Goal: Task Accomplishment & Management: Use online tool/utility

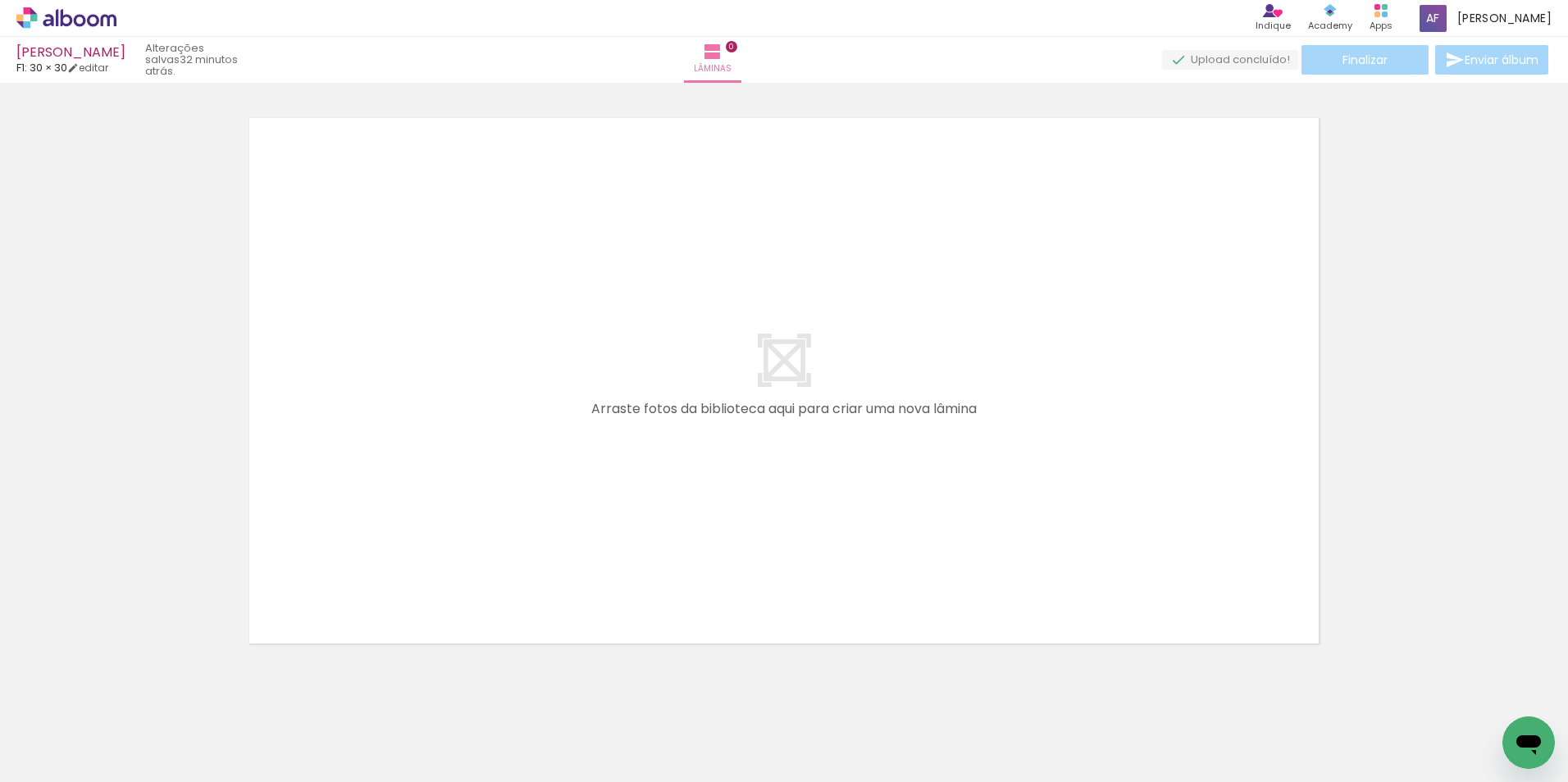
scroll to position [0, 4174]
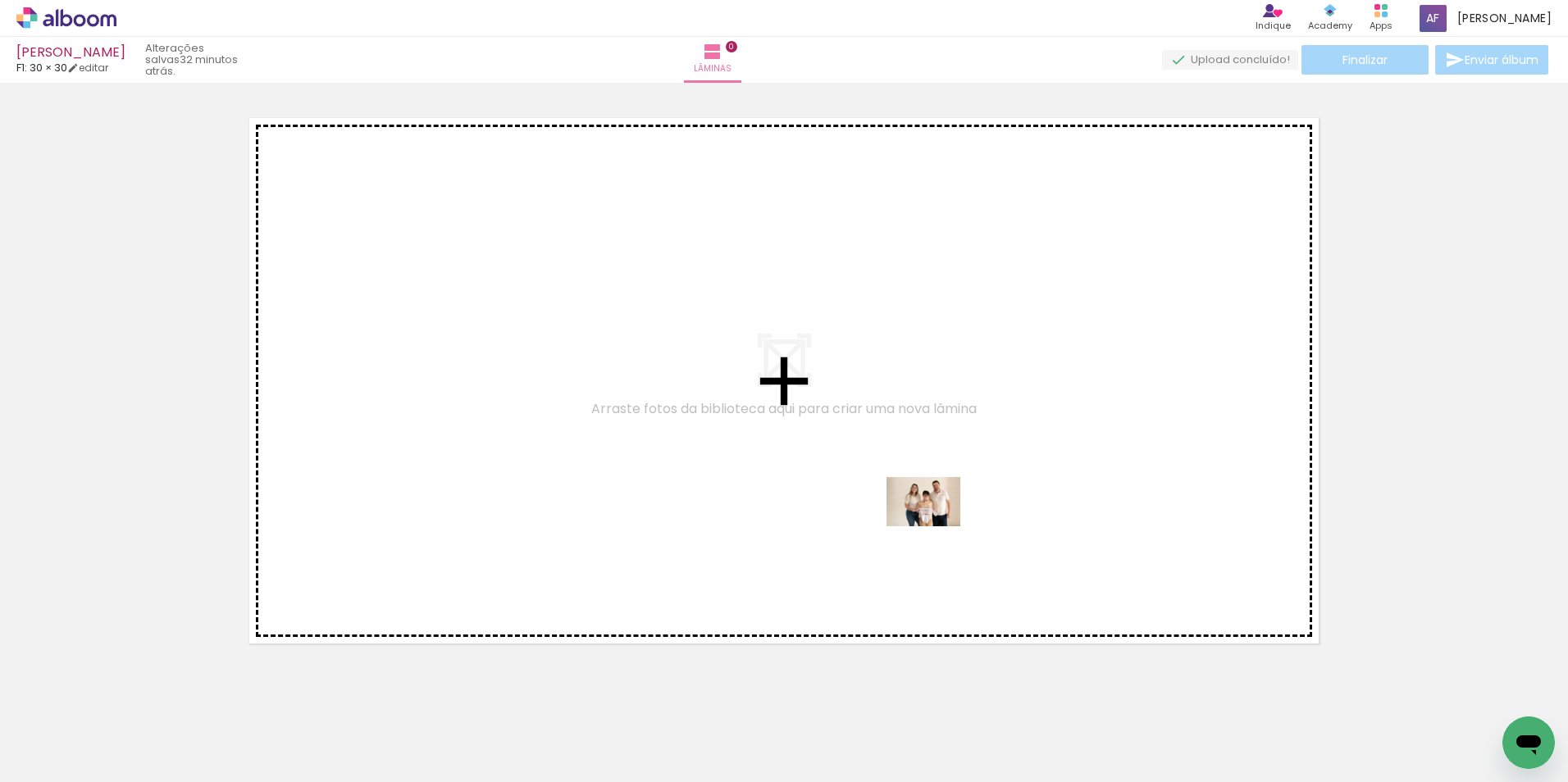
drag, startPoint x: 962, startPoint y: 732, endPoint x: 936, endPoint y: 523, distance: 210.6
click at [936, 524] on quentale-workspace at bounding box center [784, 391] width 1568 height 782
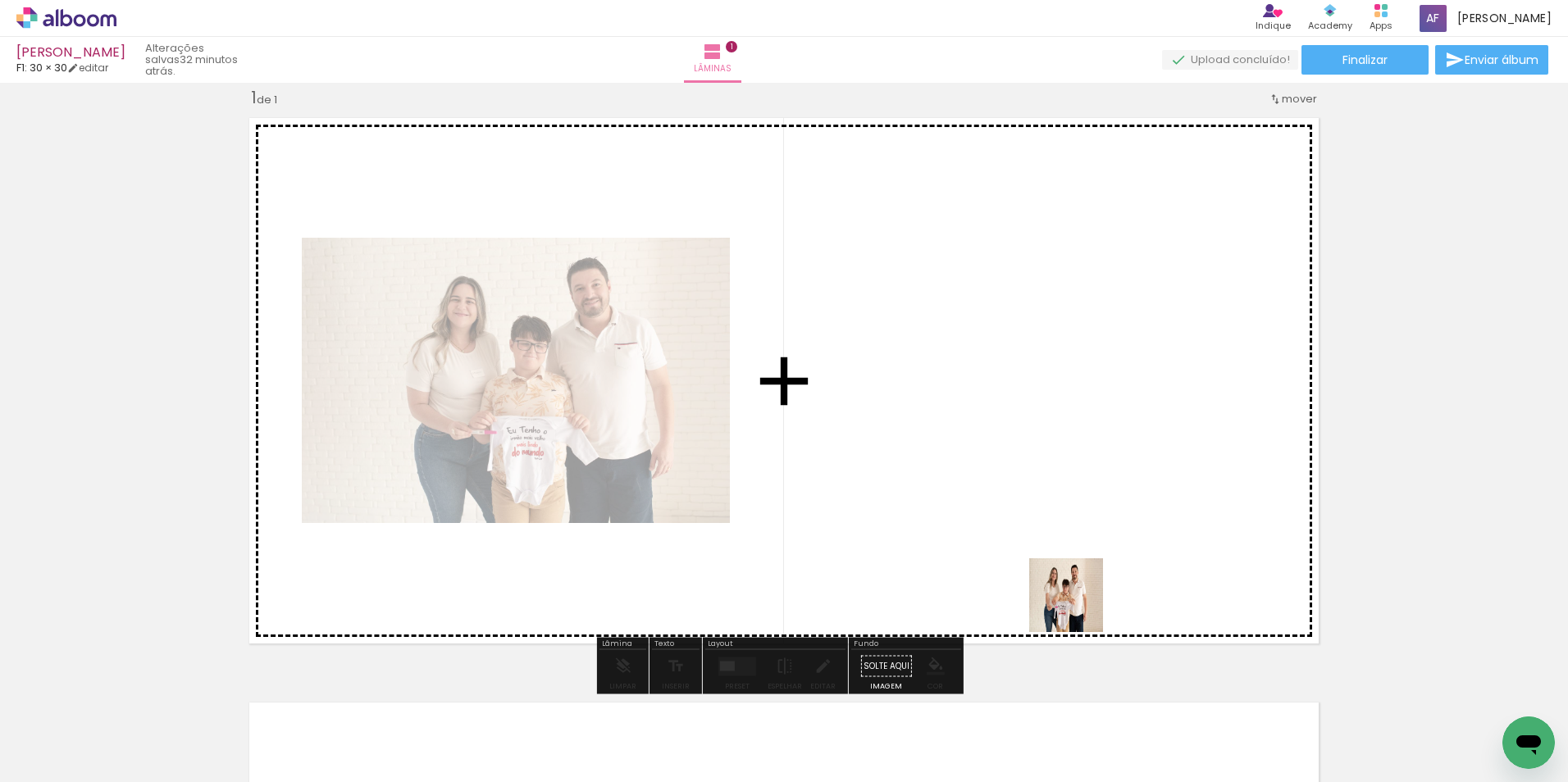
drag, startPoint x: 1059, startPoint y: 738, endPoint x: 1077, endPoint y: 565, distance: 173.9
click at [1077, 566] on quentale-workspace at bounding box center [784, 391] width 1568 height 782
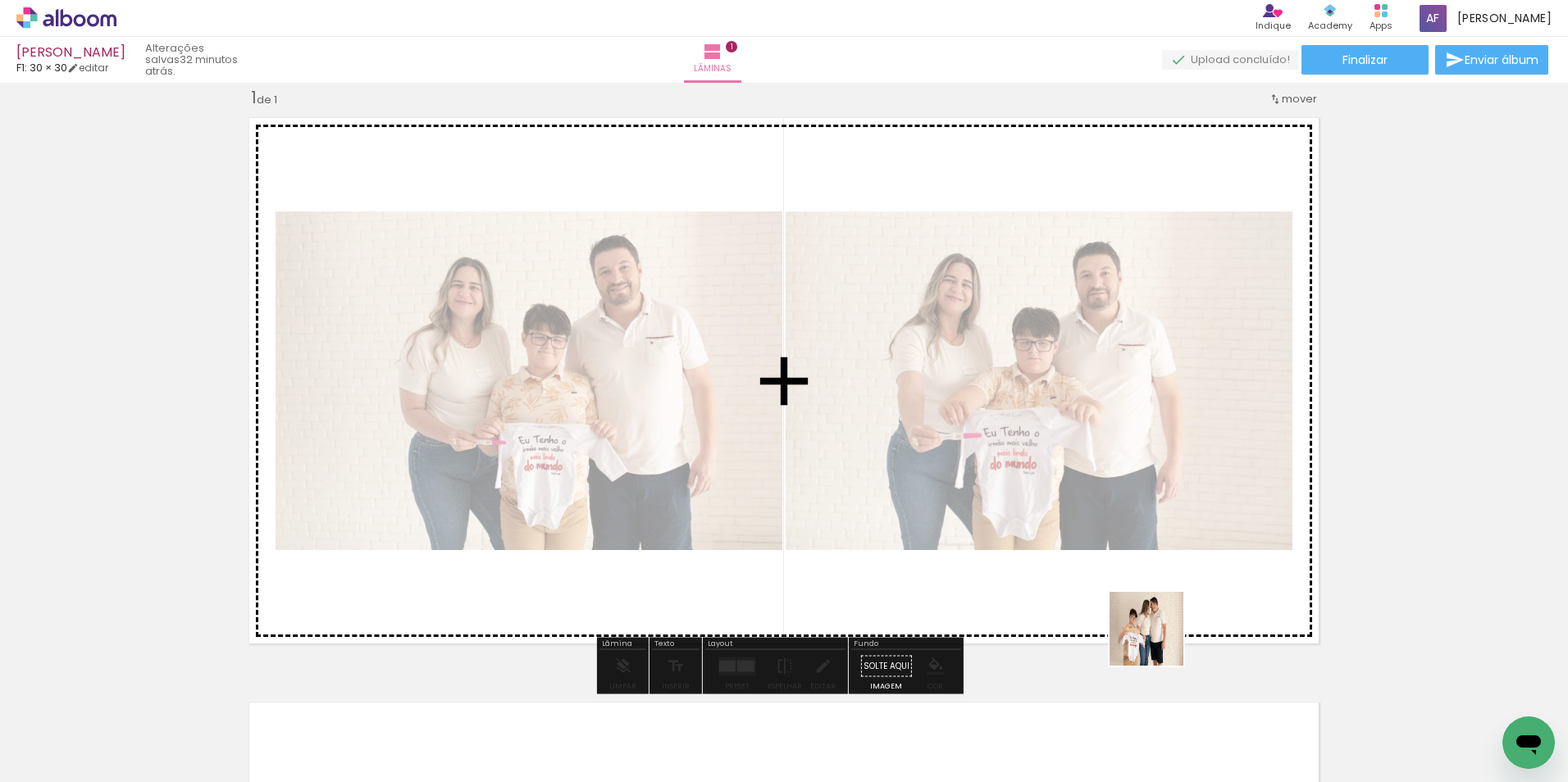
drag, startPoint x: 1149, startPoint y: 728, endPoint x: 1187, endPoint y: 549, distance: 183.0
click at [1184, 542] on quentale-workspace at bounding box center [784, 391] width 1568 height 782
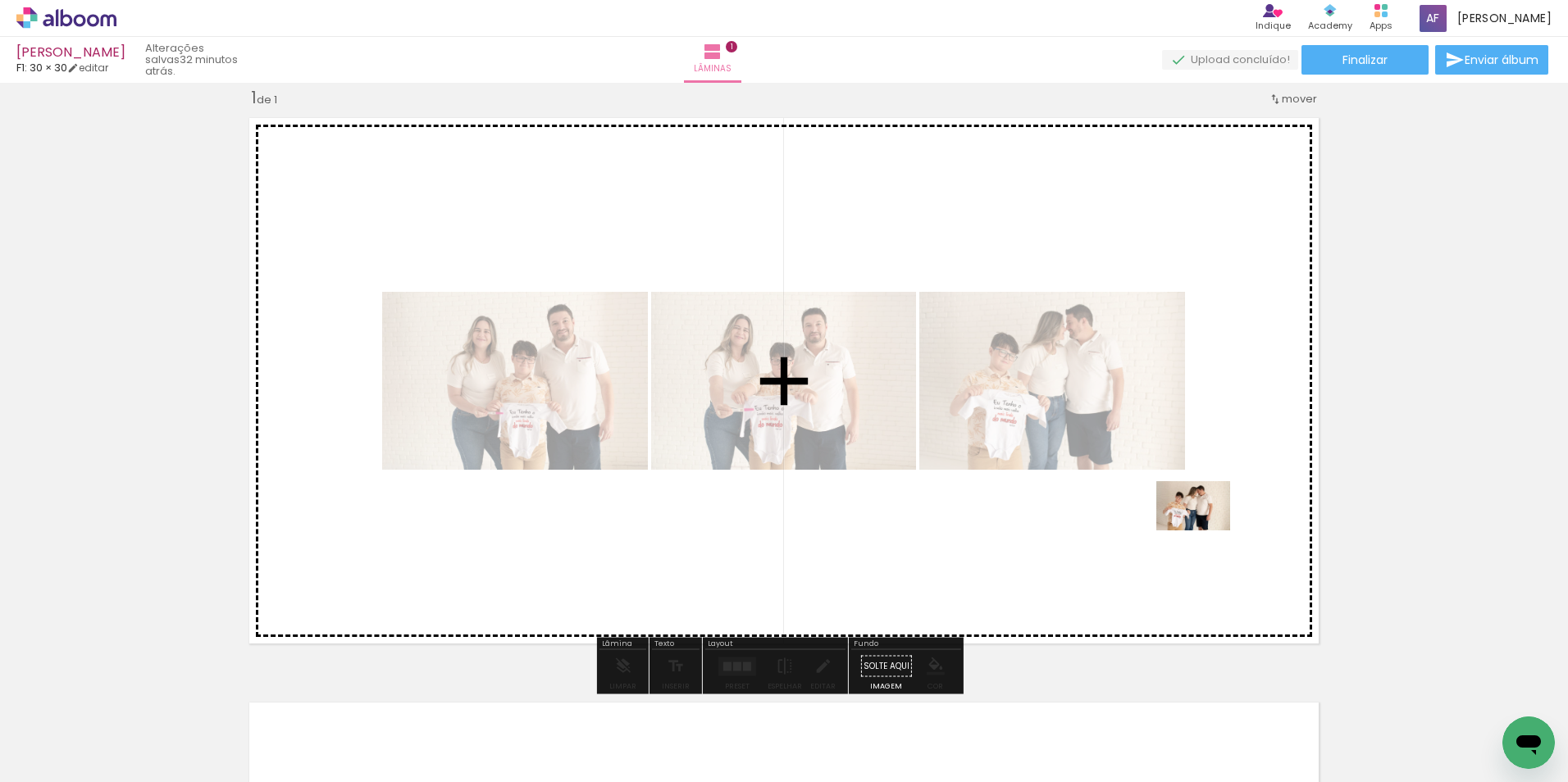
drag, startPoint x: 1243, startPoint y: 732, endPoint x: 1205, endPoint y: 530, distance: 205.5
click at [1205, 530] on quentale-workspace at bounding box center [784, 391] width 1568 height 782
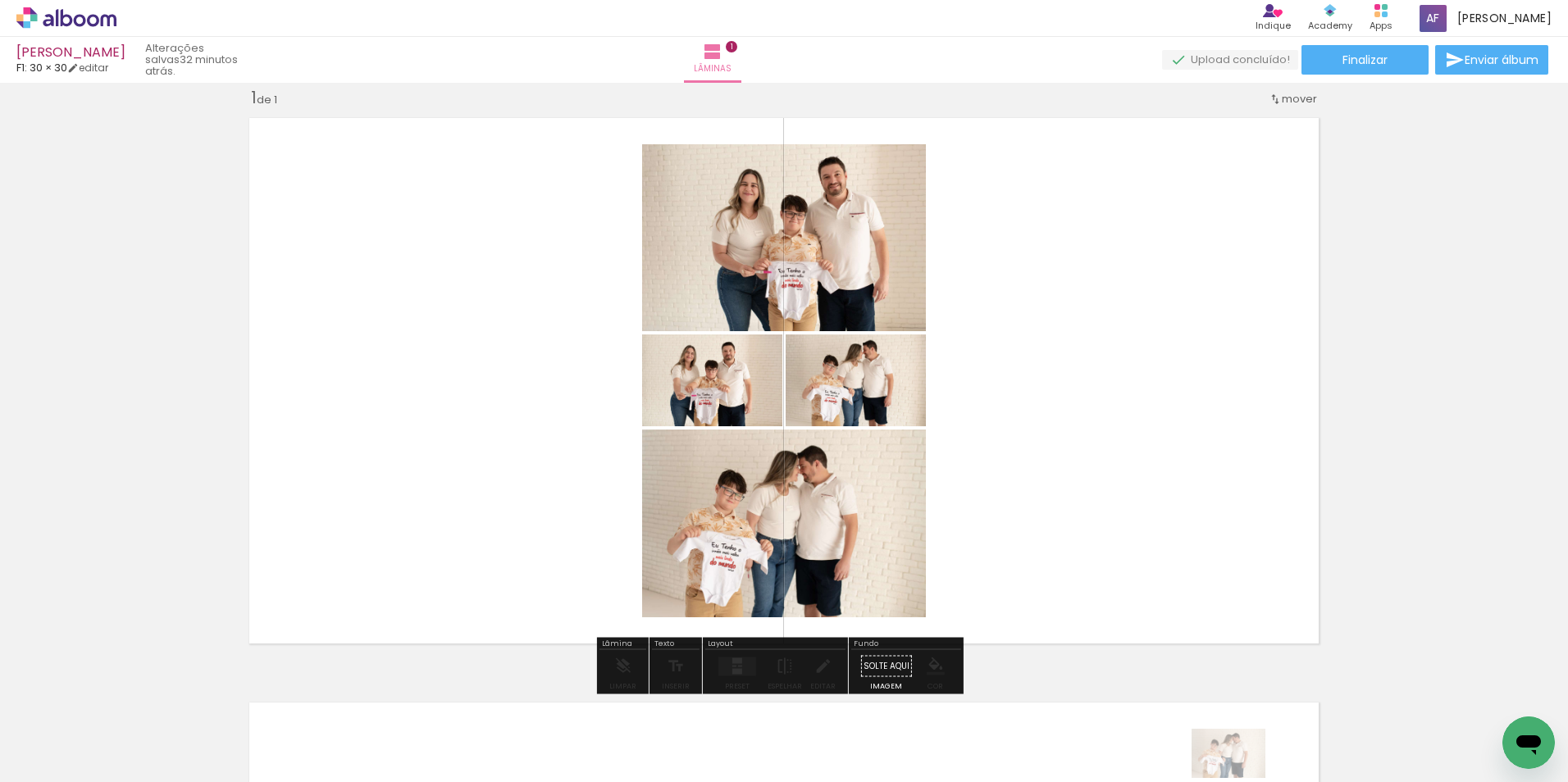
drag, startPoint x: 1188, startPoint y: 768, endPoint x: 1241, endPoint y: 778, distance: 53.9
click at [135, 778] on iron-horizontal-list at bounding box center [118, 731] width 33 height 103
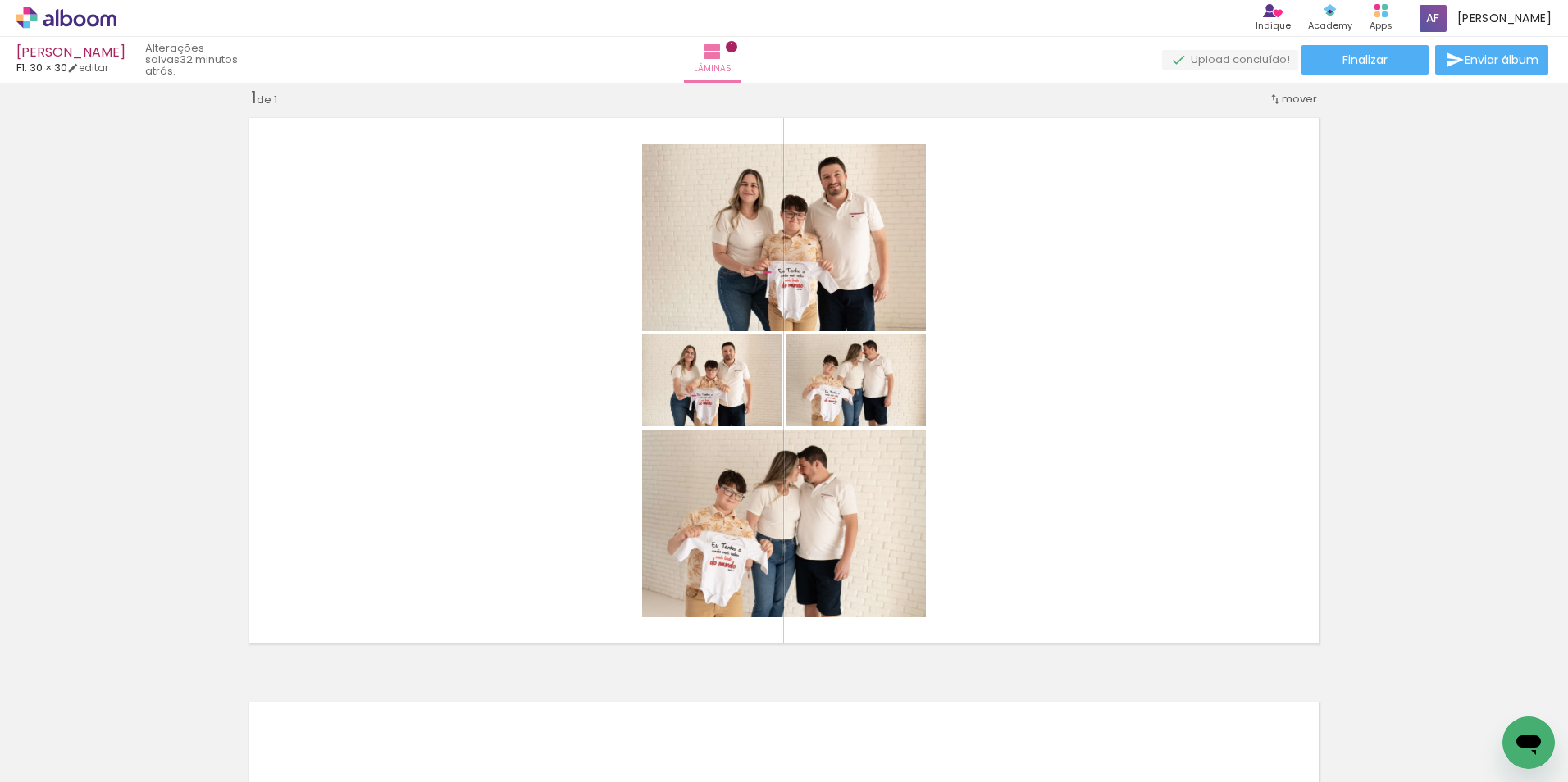
scroll to position [0, 5000]
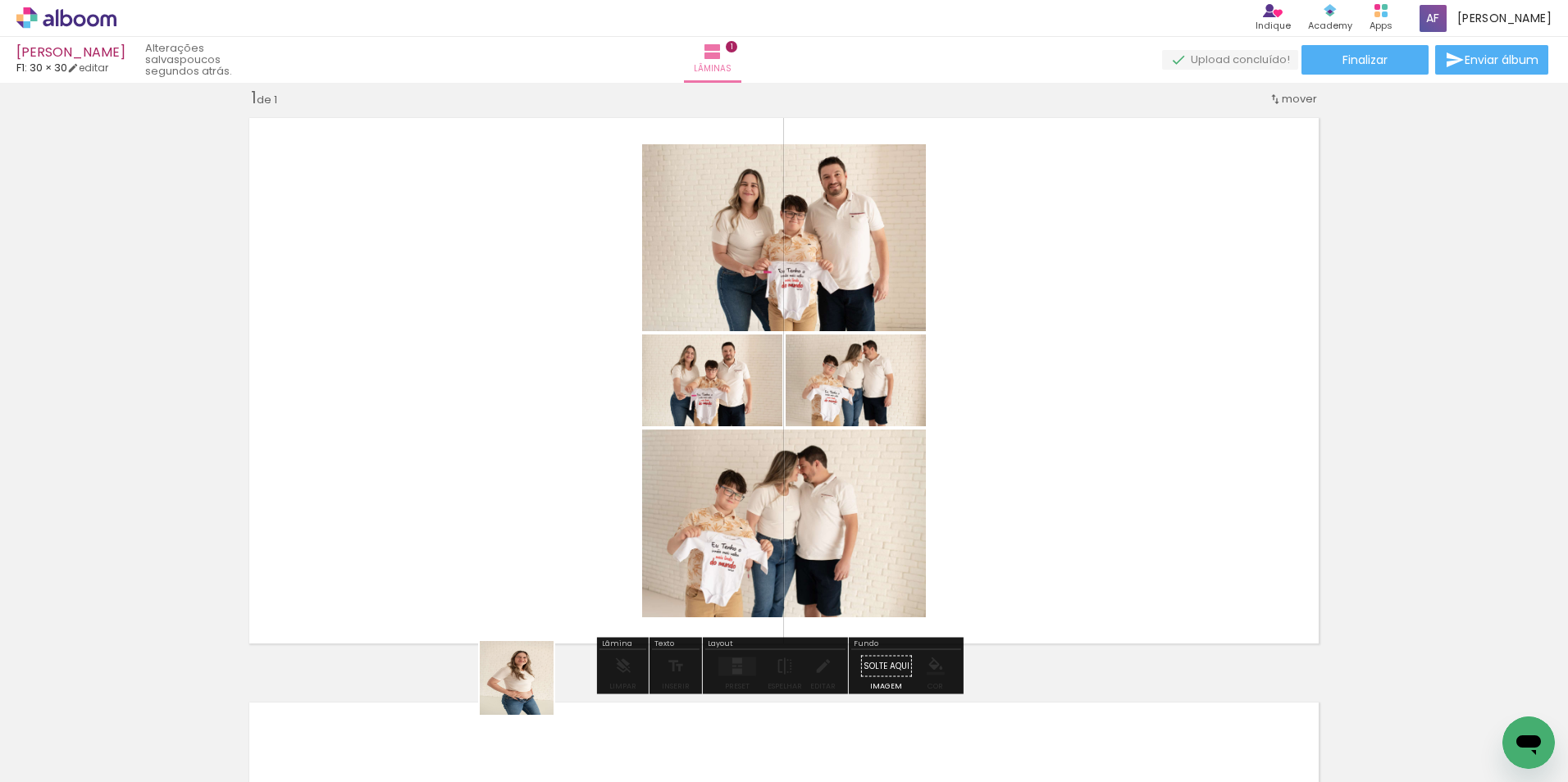
drag, startPoint x: 508, startPoint y: 728, endPoint x: 544, endPoint y: 659, distance: 77.8
click at [573, 488] on quentale-workspace at bounding box center [784, 391] width 1568 height 782
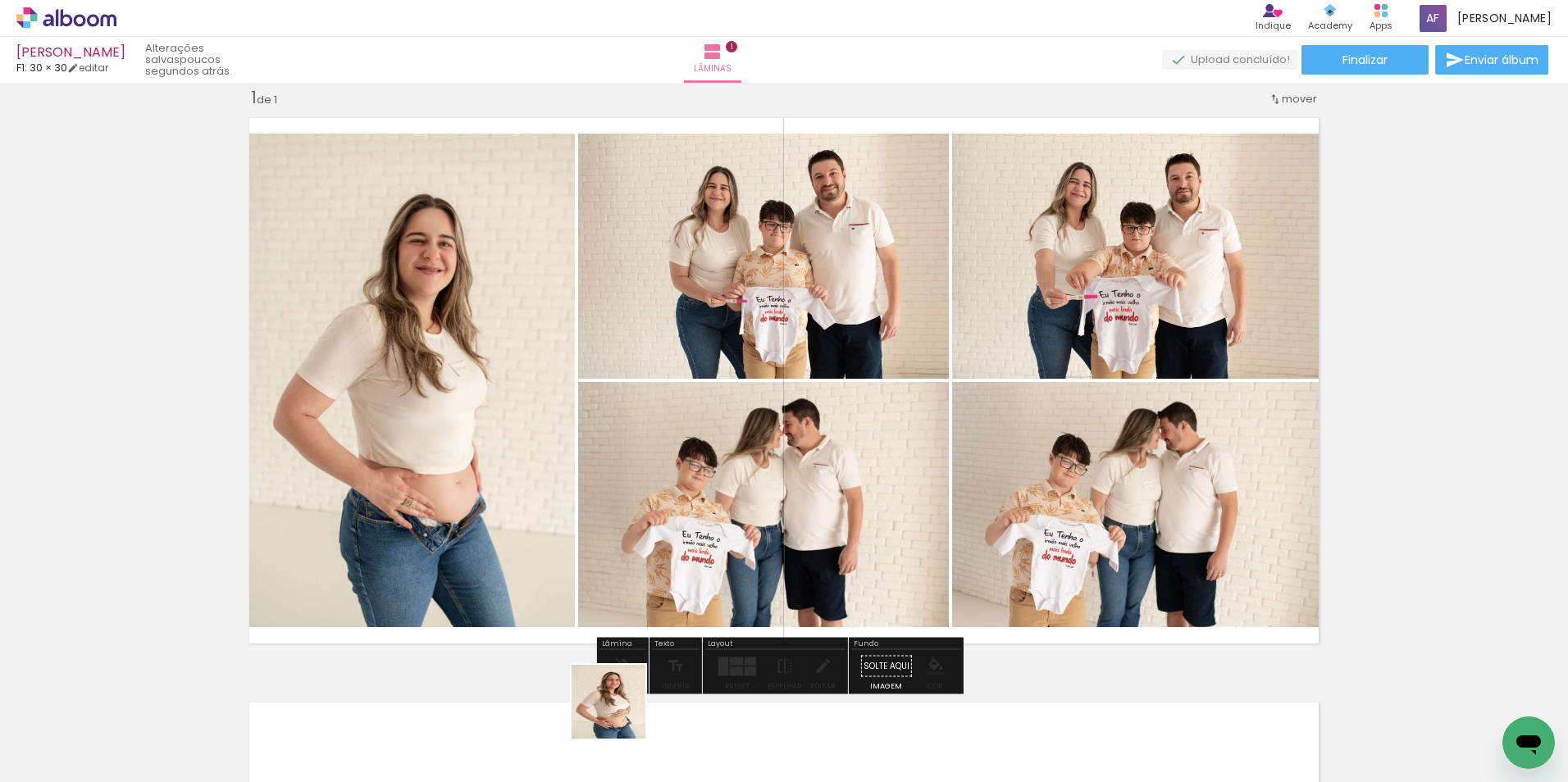
drag, startPoint x: 620, startPoint y: 714, endPoint x: 635, endPoint y: 528, distance: 186.6
click at [647, 468] on quentale-workspace at bounding box center [784, 391] width 1568 height 782
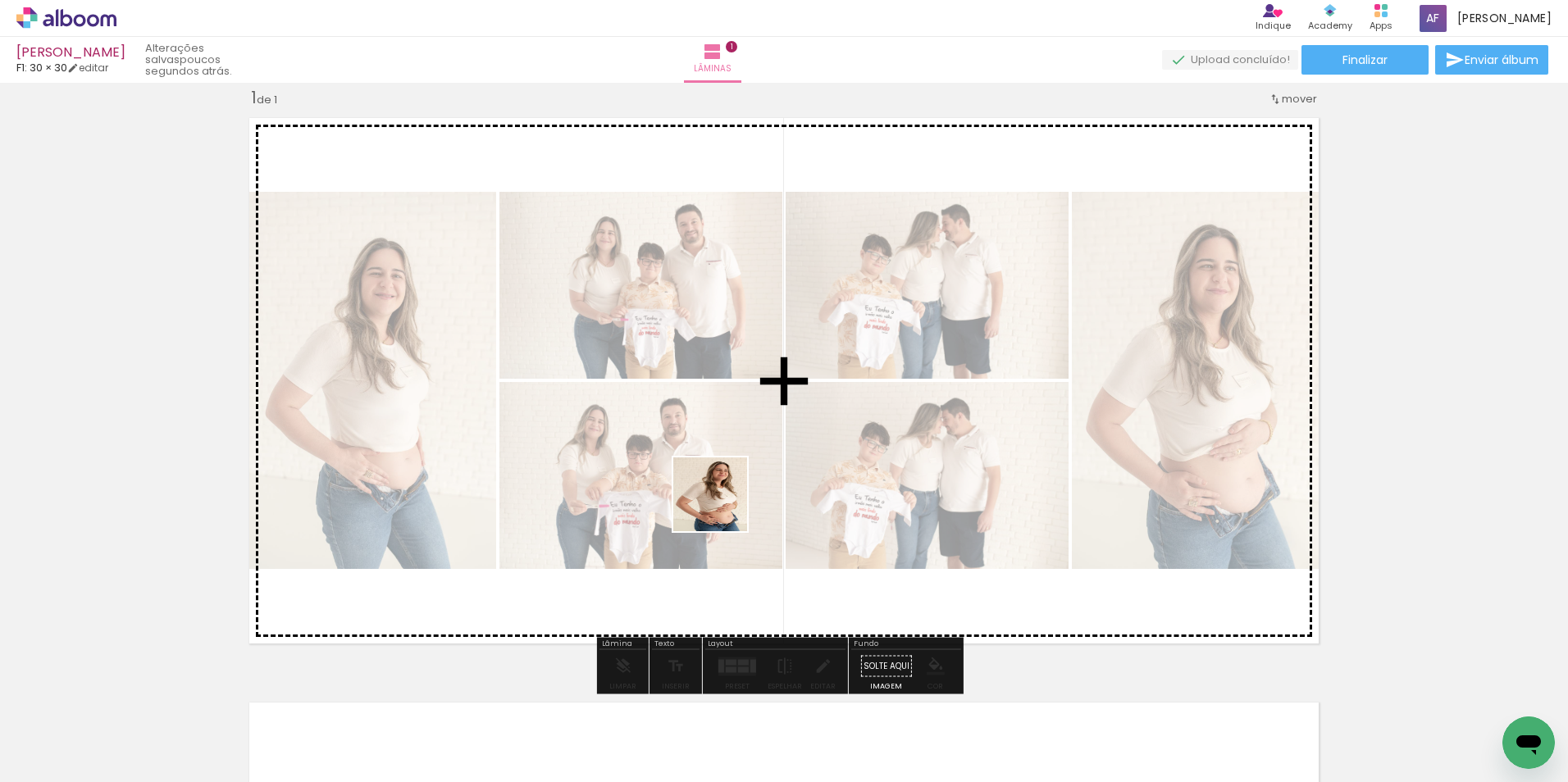
drag, startPoint x: 705, startPoint y: 737, endPoint x: 720, endPoint y: 616, distance: 121.9
click at [724, 505] on quentale-workspace at bounding box center [784, 391] width 1568 height 782
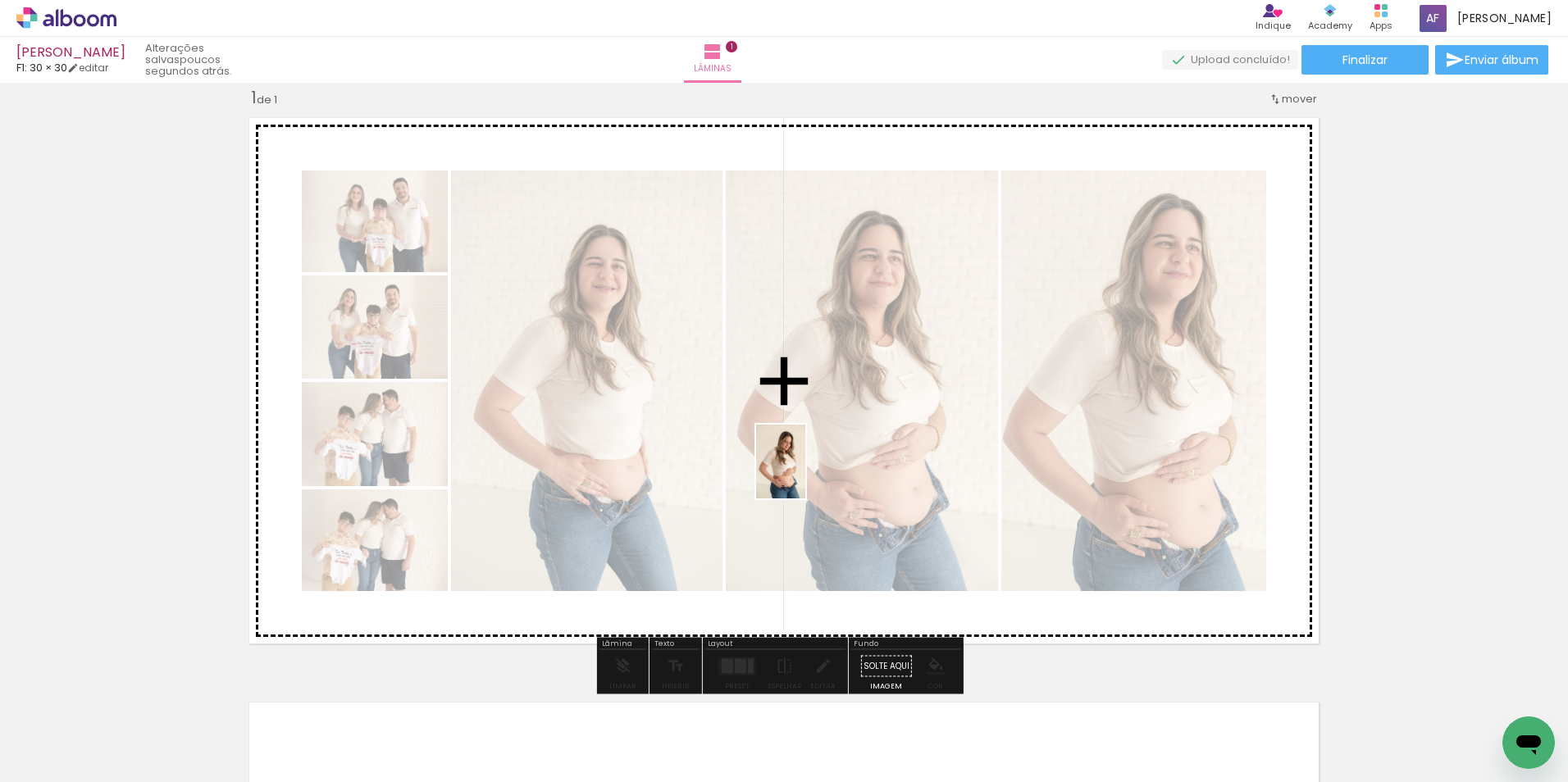
drag, startPoint x: 802, startPoint y: 594, endPoint x: 806, endPoint y: 474, distance: 120.1
click at [806, 474] on quentale-workspace at bounding box center [784, 391] width 1568 height 782
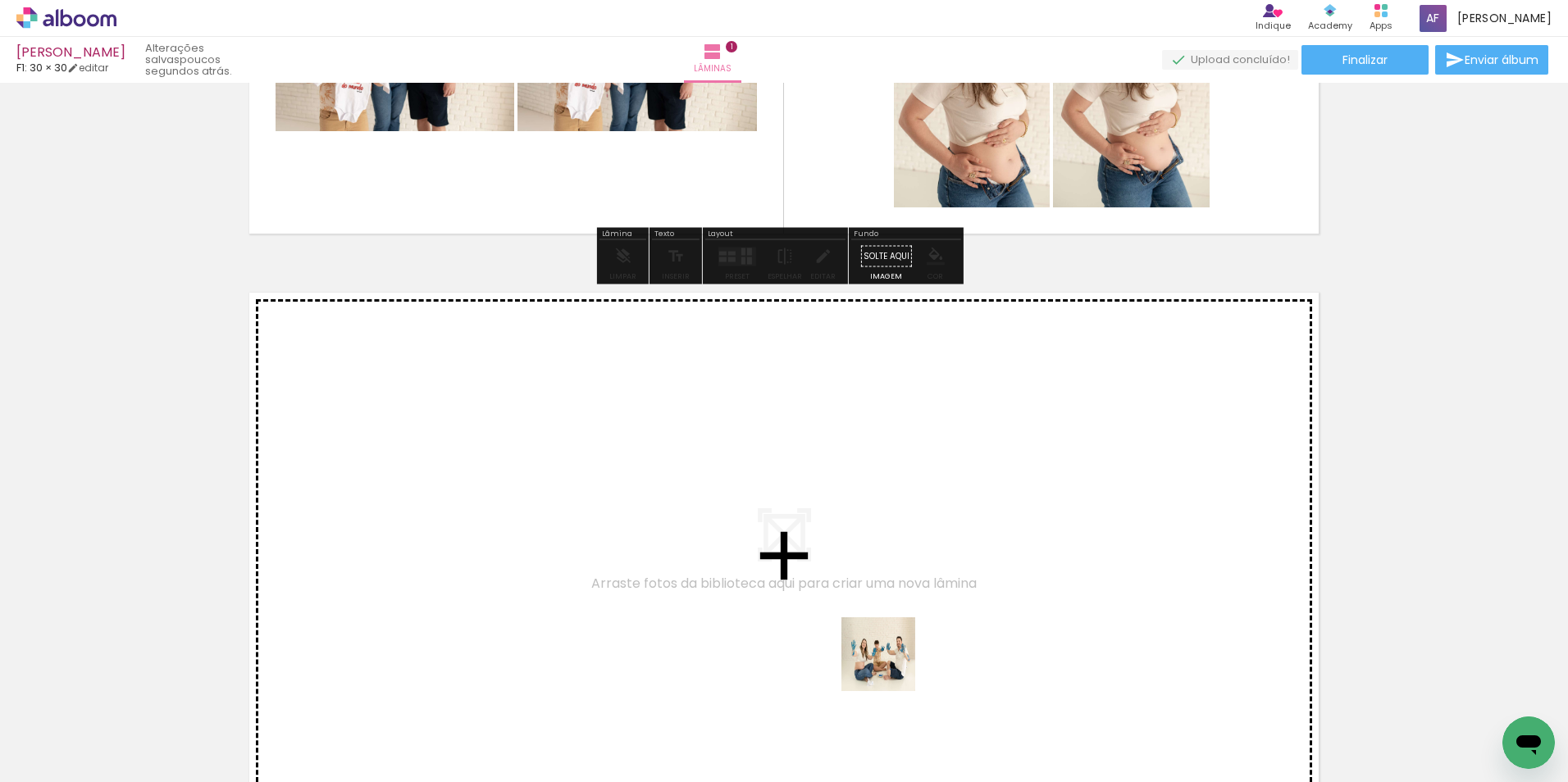
drag, startPoint x: 891, startPoint y: 724, endPoint x: 913, endPoint y: 508, distance: 217.1
click at [913, 508] on quentale-workspace at bounding box center [784, 391] width 1568 height 782
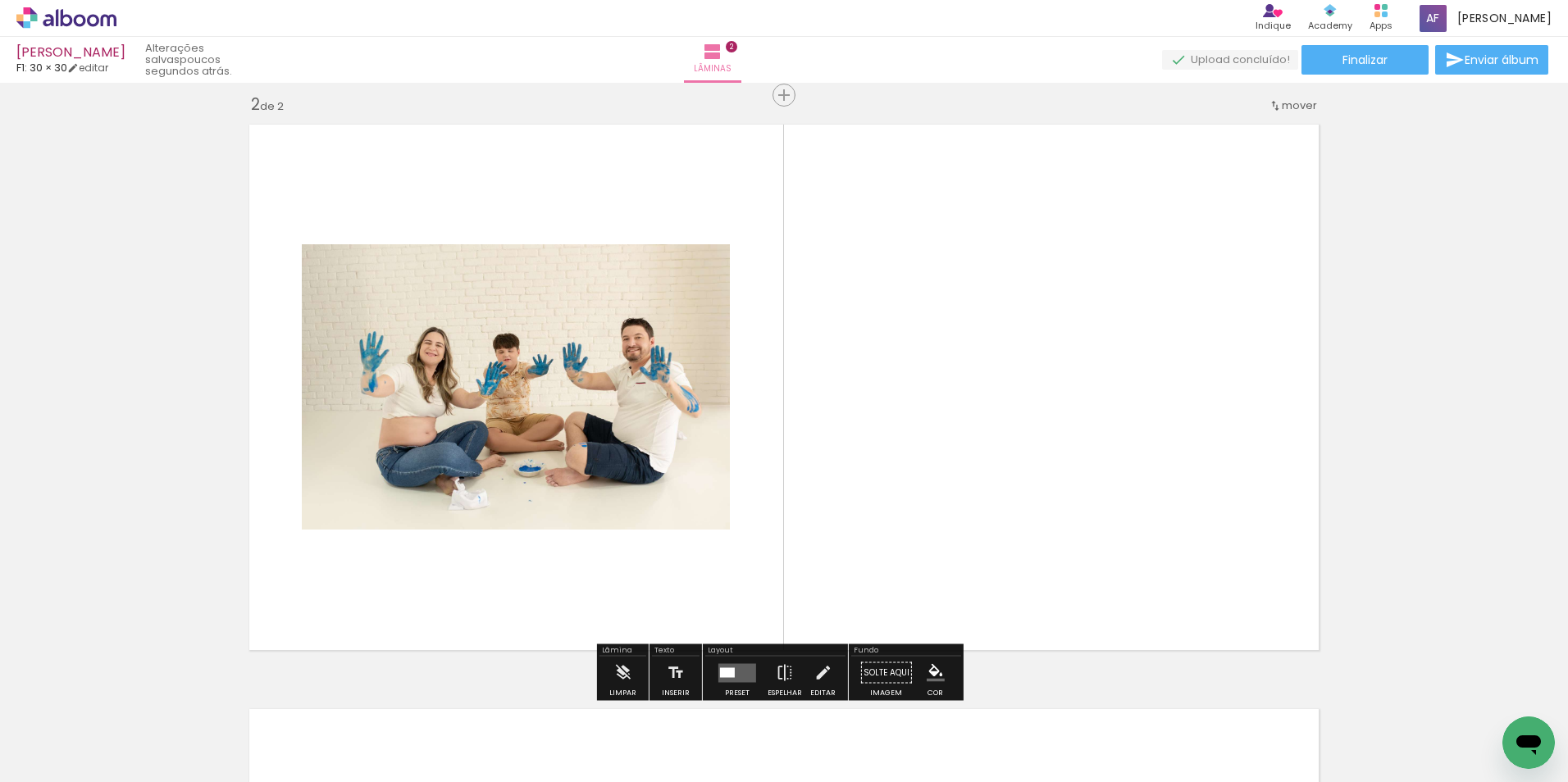
scroll to position [606, 0]
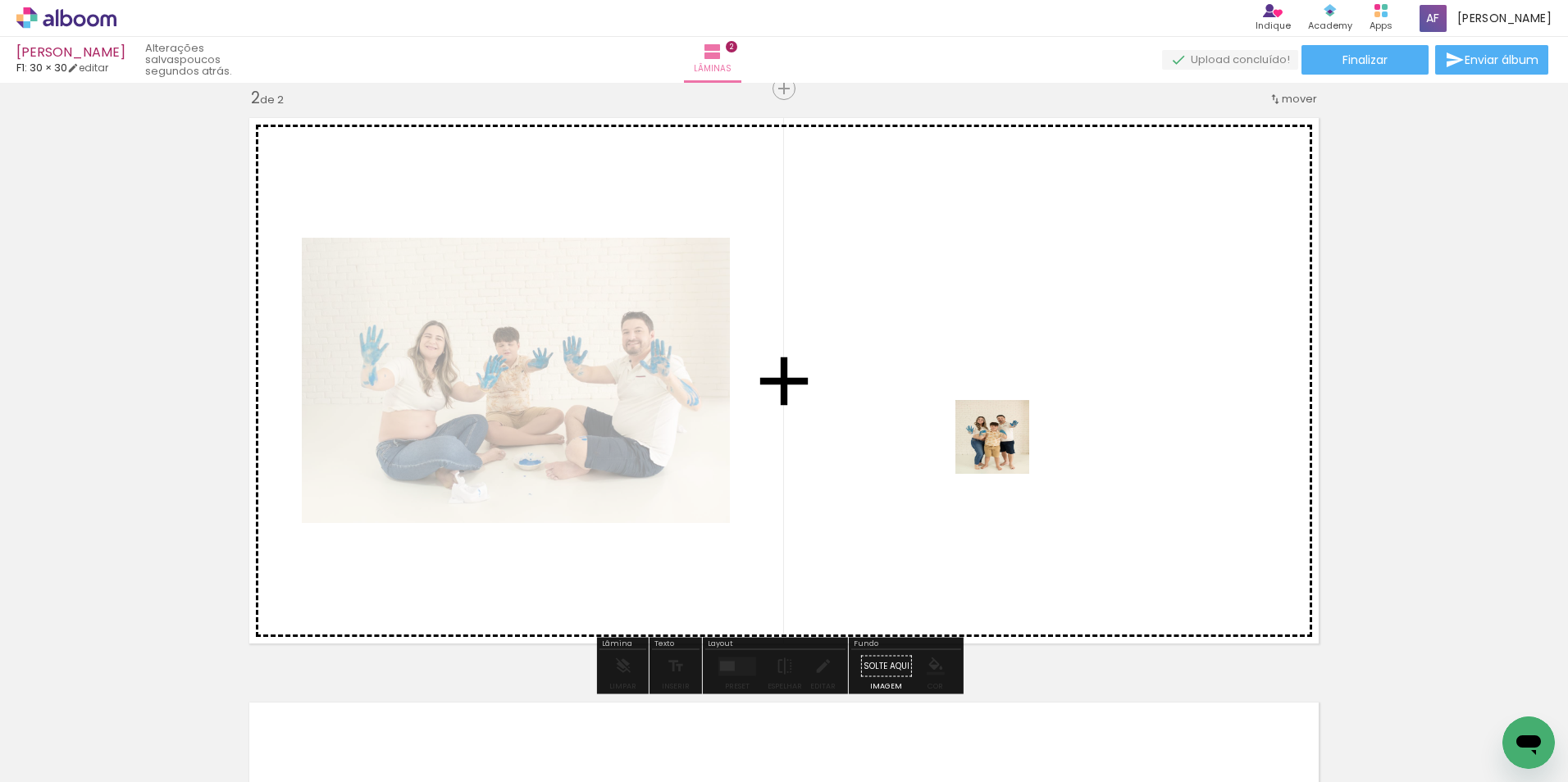
drag, startPoint x: 965, startPoint y: 739, endPoint x: 1005, endPoint y: 449, distance: 292.7
click at [1005, 449] on quentale-workspace at bounding box center [784, 391] width 1568 height 782
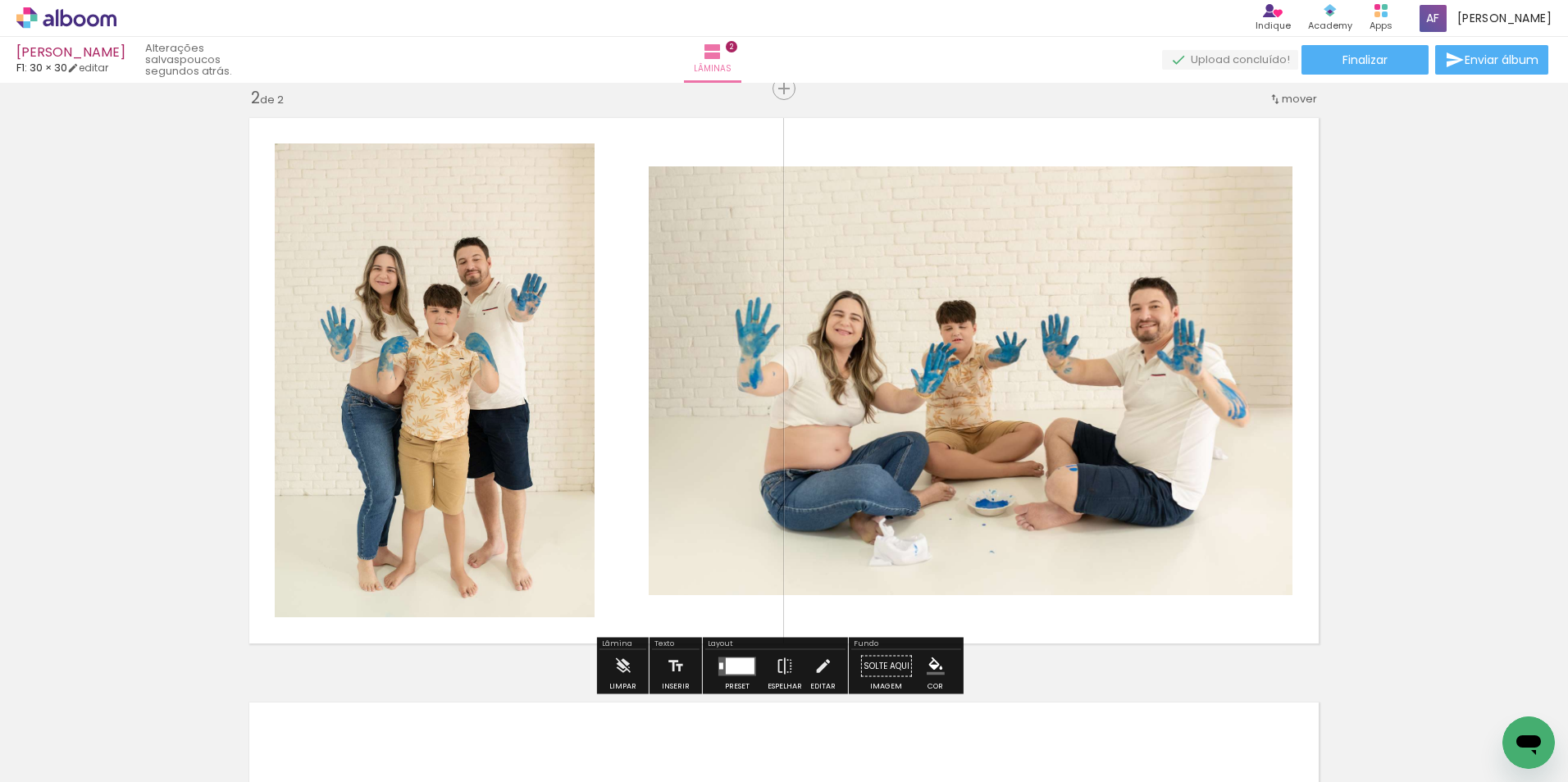
drag, startPoint x: 1042, startPoint y: 716, endPoint x: 1065, endPoint y: 464, distance: 253.0
click at [1064, 433] on quentale-workspace at bounding box center [784, 391] width 1568 height 782
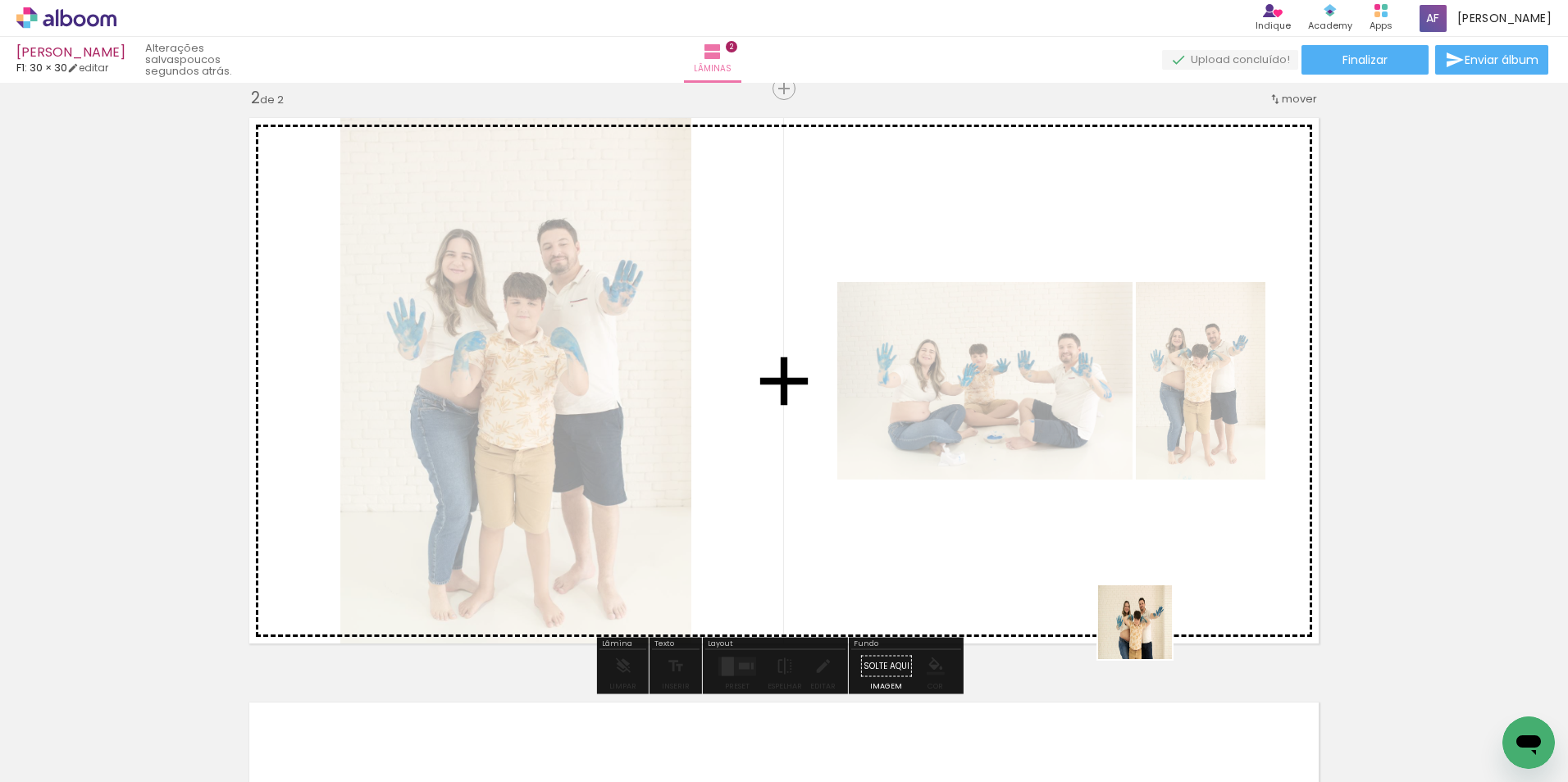
drag, startPoint x: 1147, startPoint y: 635, endPoint x: 1120, endPoint y: 471, distance: 166.2
click at [1103, 422] on quentale-workspace at bounding box center [784, 391] width 1568 height 782
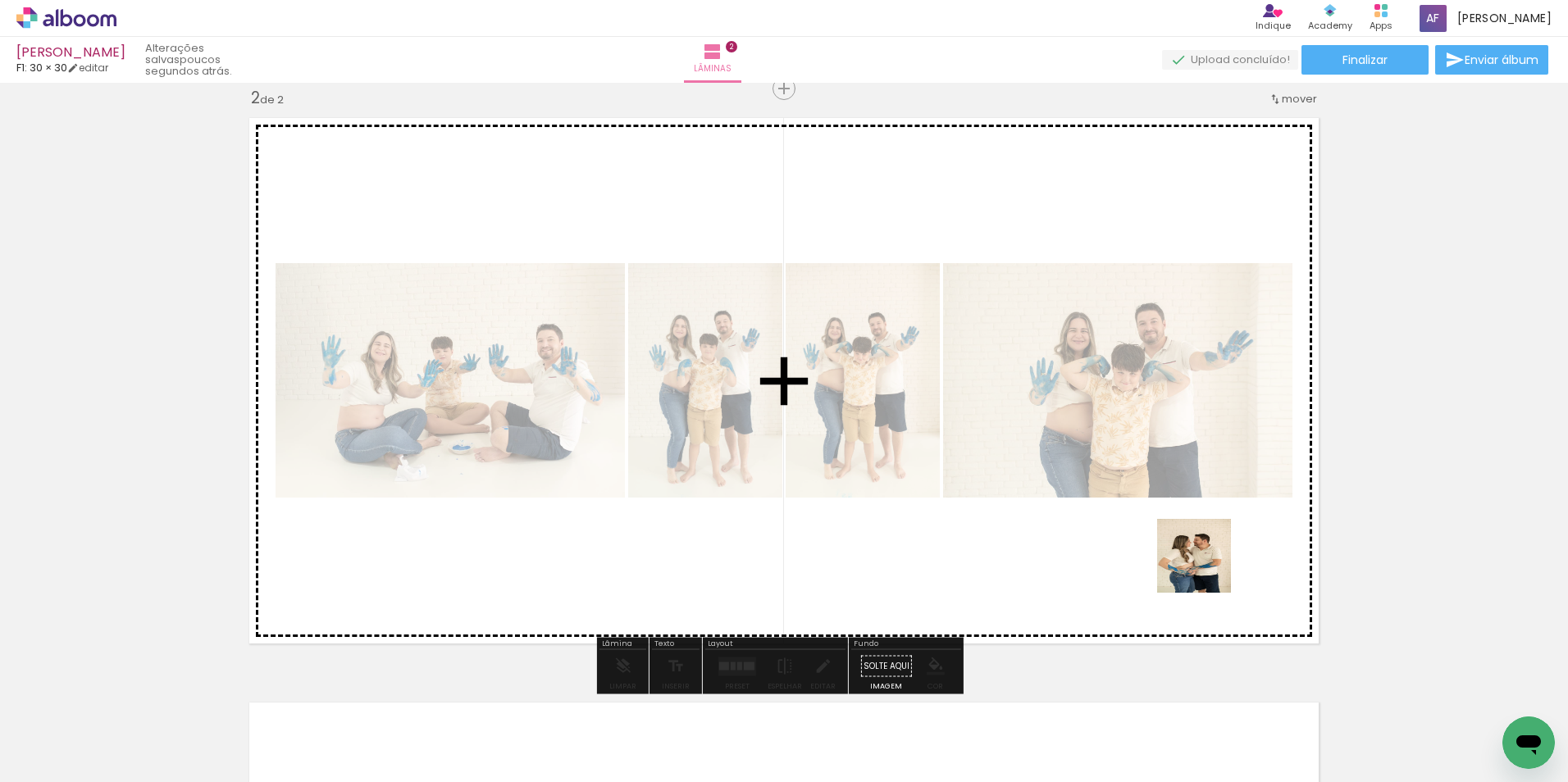
drag, startPoint x: 1206, startPoint y: 568, endPoint x: 1220, endPoint y: 568, distance: 14.0
click at [1188, 477] on quentale-workspace at bounding box center [784, 391] width 1568 height 782
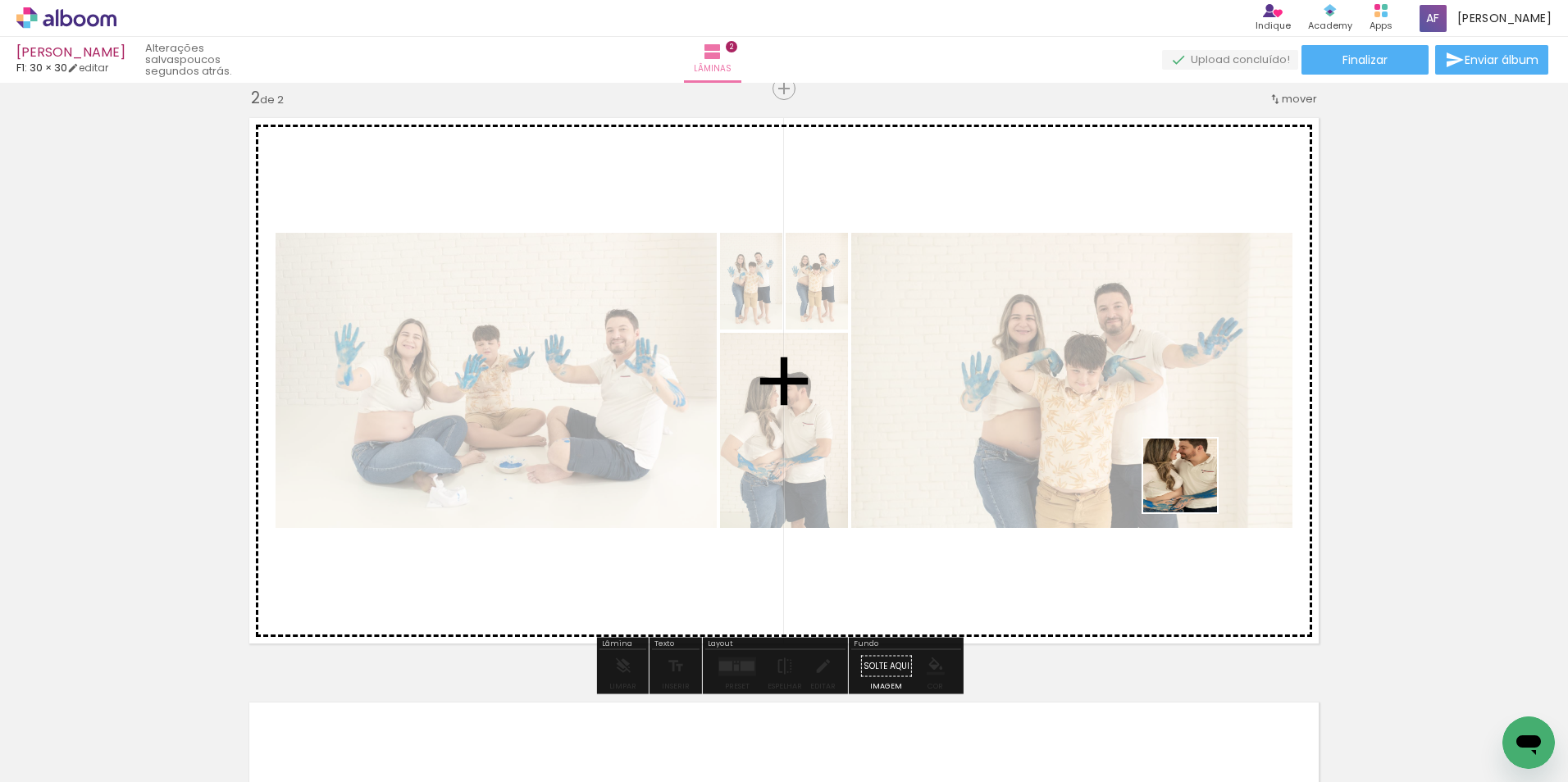
drag, startPoint x: 1297, startPoint y: 624, endPoint x: 1163, endPoint y: 464, distance: 208.7
click at [1163, 464] on quentale-workspace at bounding box center [784, 391] width 1568 height 782
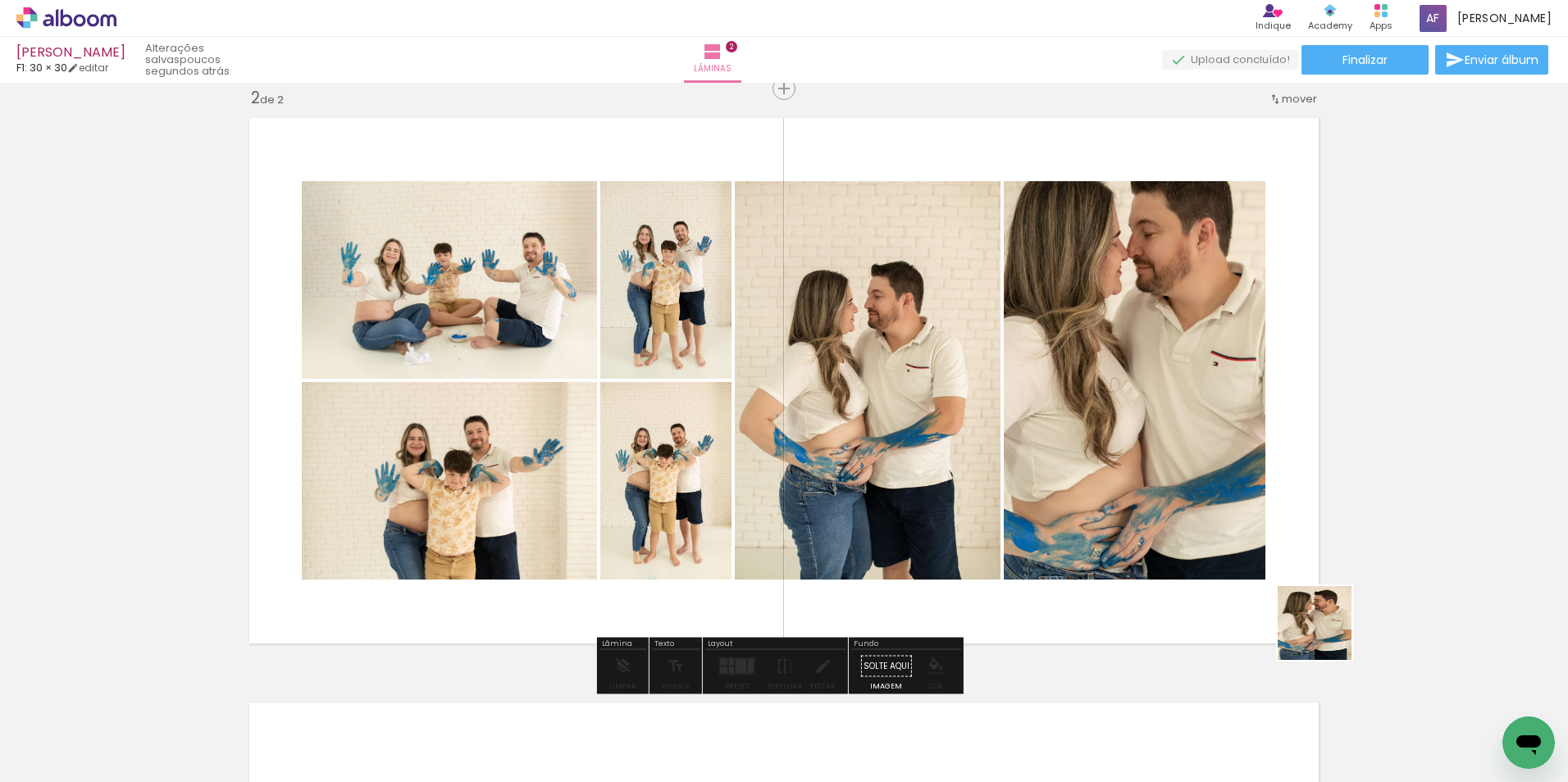
drag, startPoint x: 1397, startPoint y: 721, endPoint x: 1138, endPoint y: 475, distance: 357.2
click at [1072, 400] on quentale-workspace at bounding box center [784, 391] width 1568 height 782
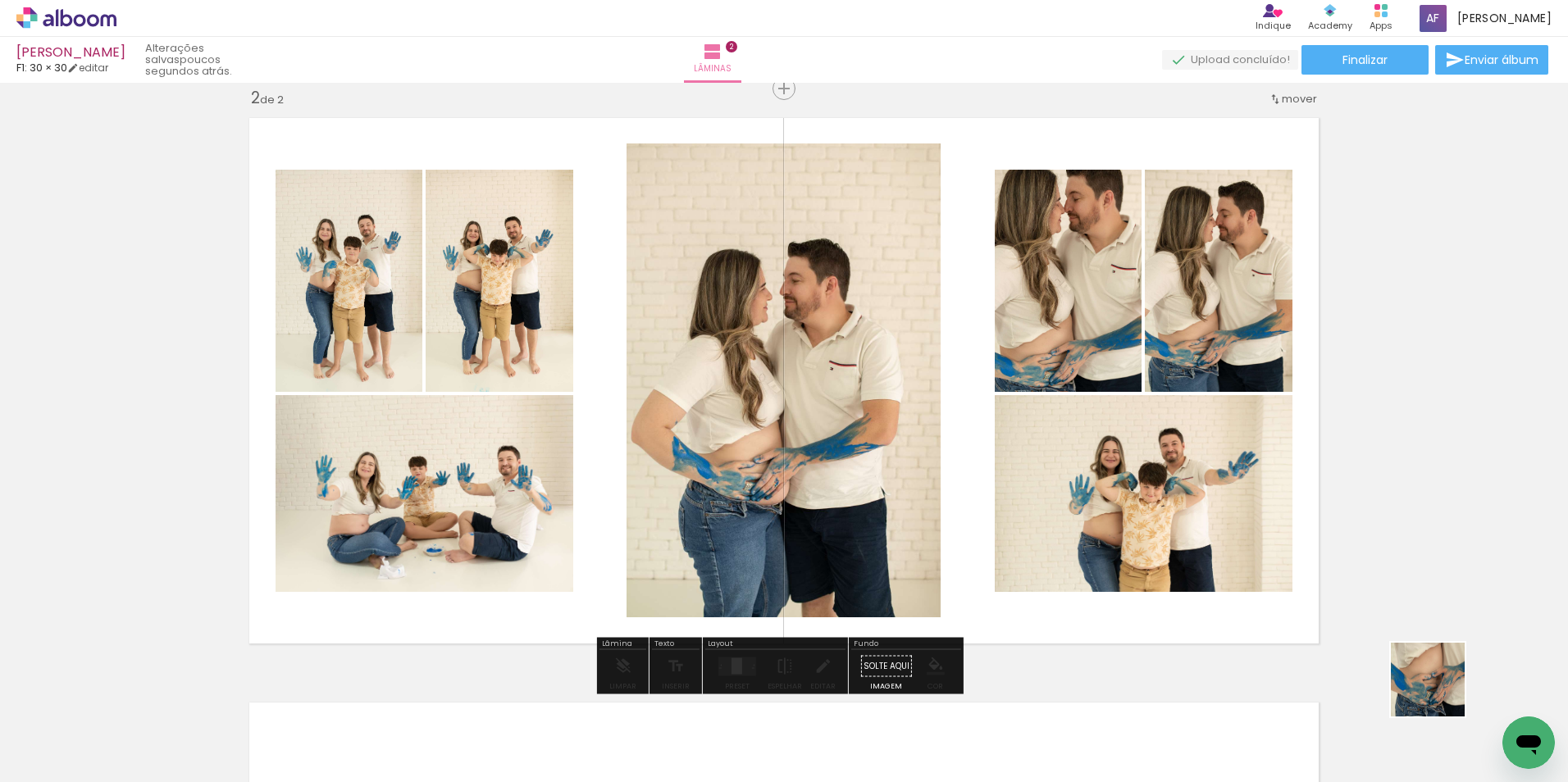
drag, startPoint x: 1476, startPoint y: 712, endPoint x: 1114, endPoint y: 484, distance: 427.8
click at [1118, 485] on quentale-workspace at bounding box center [784, 391] width 1568 height 782
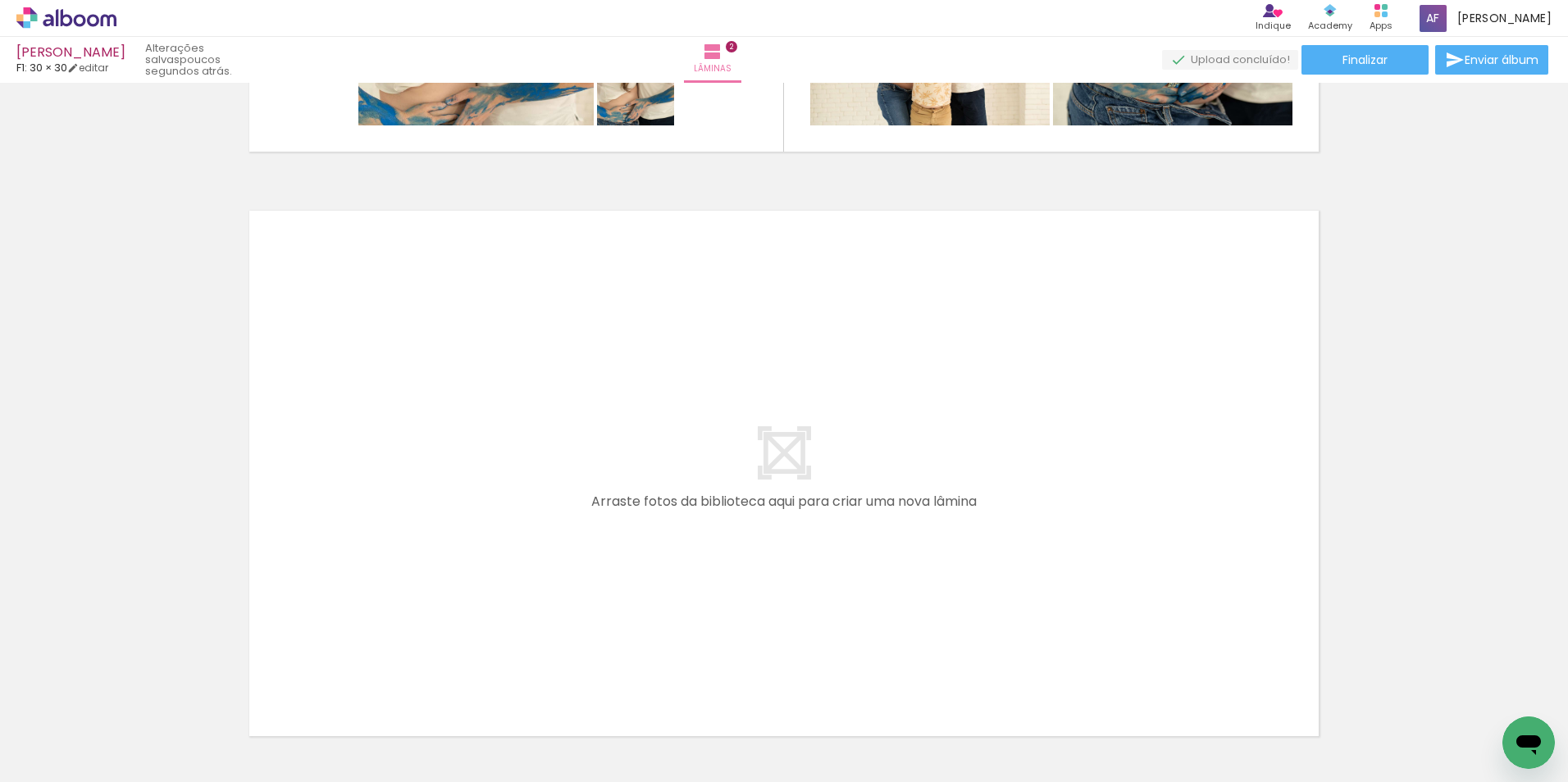
scroll to position [0, 0]
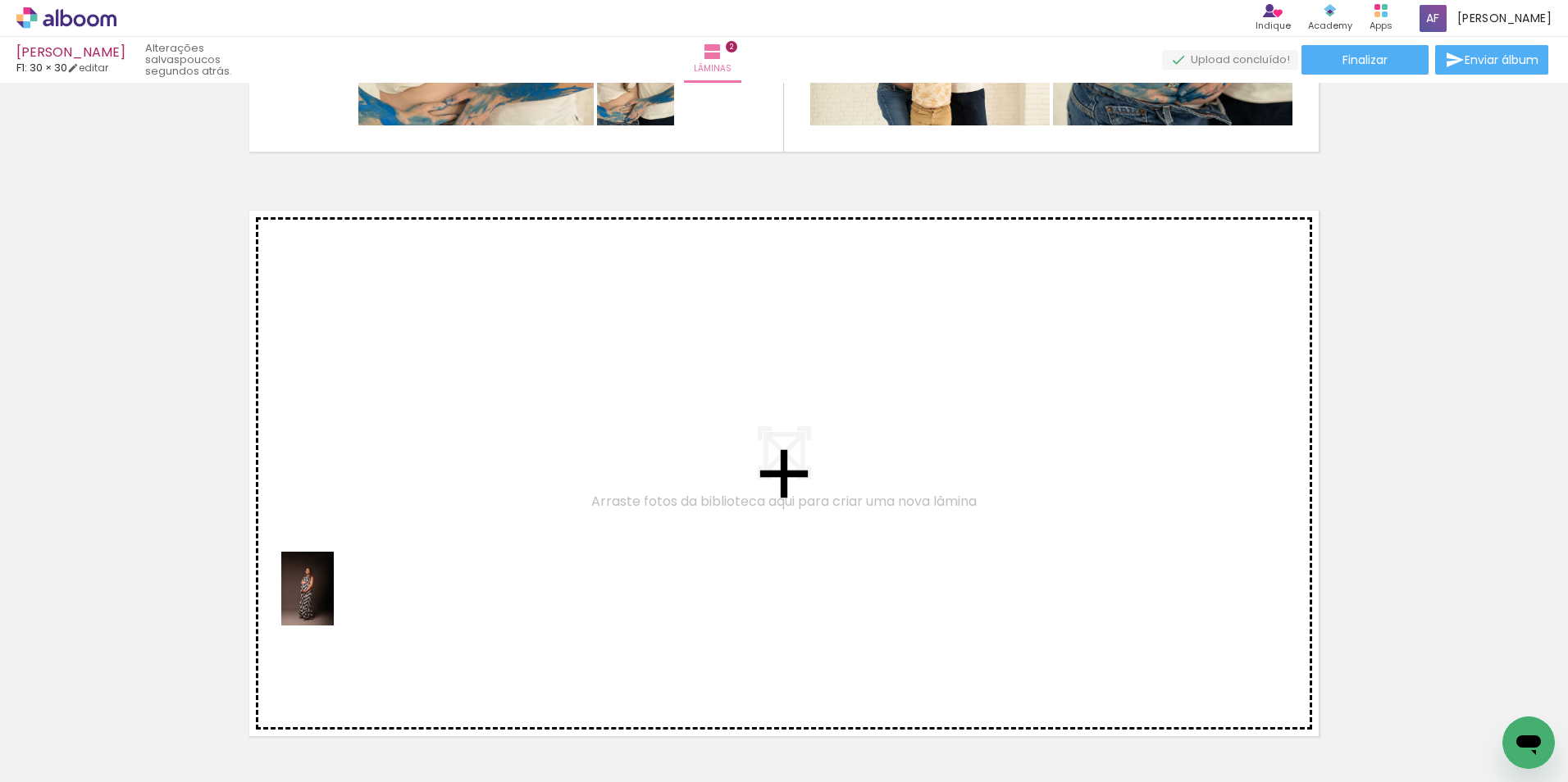
drag, startPoint x: 185, startPoint y: 722, endPoint x: 330, endPoint y: 601, distance: 188.9
click at [330, 601] on quentale-workspace at bounding box center [784, 391] width 1568 height 782
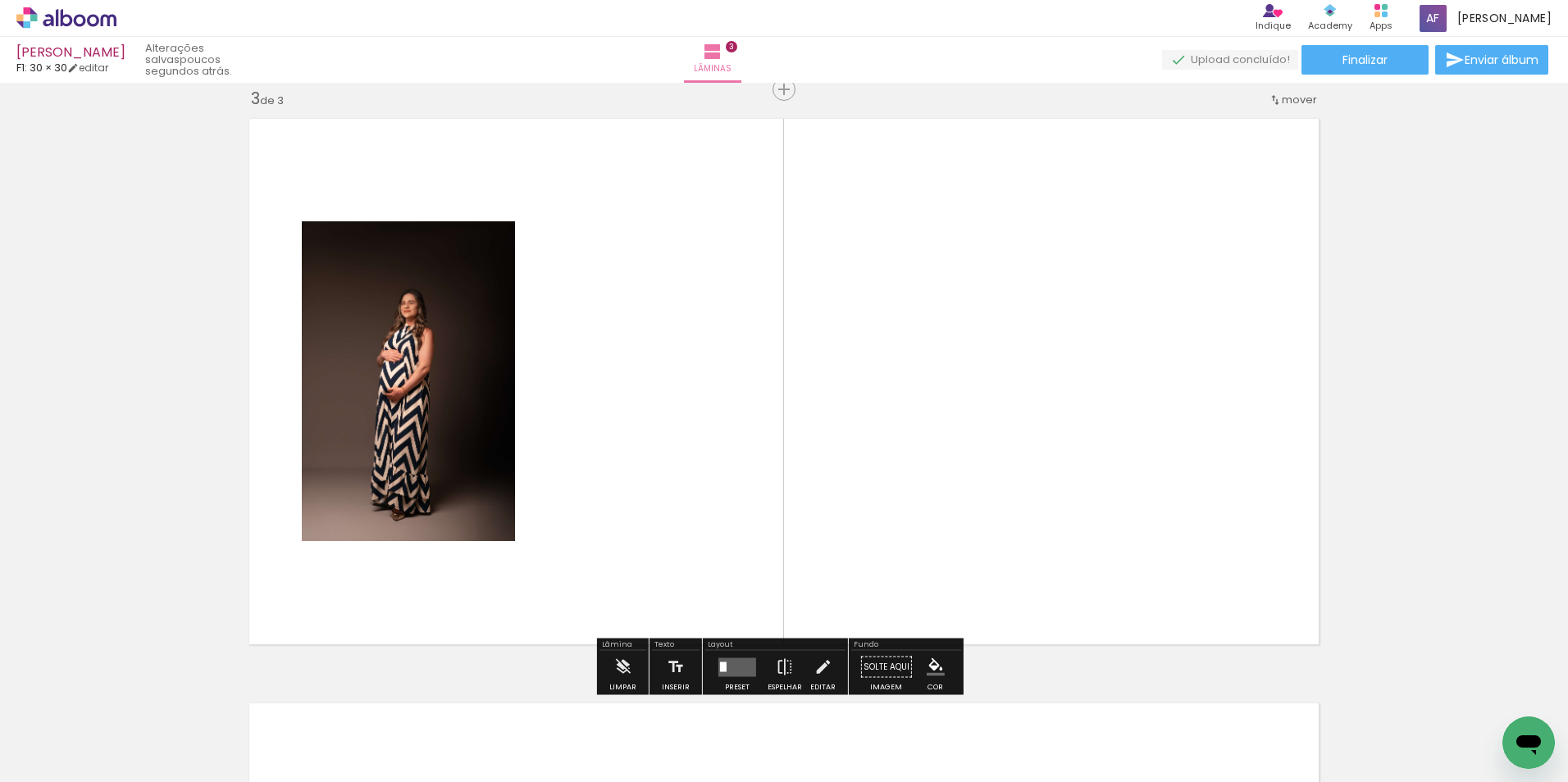
scroll to position [1190, 0]
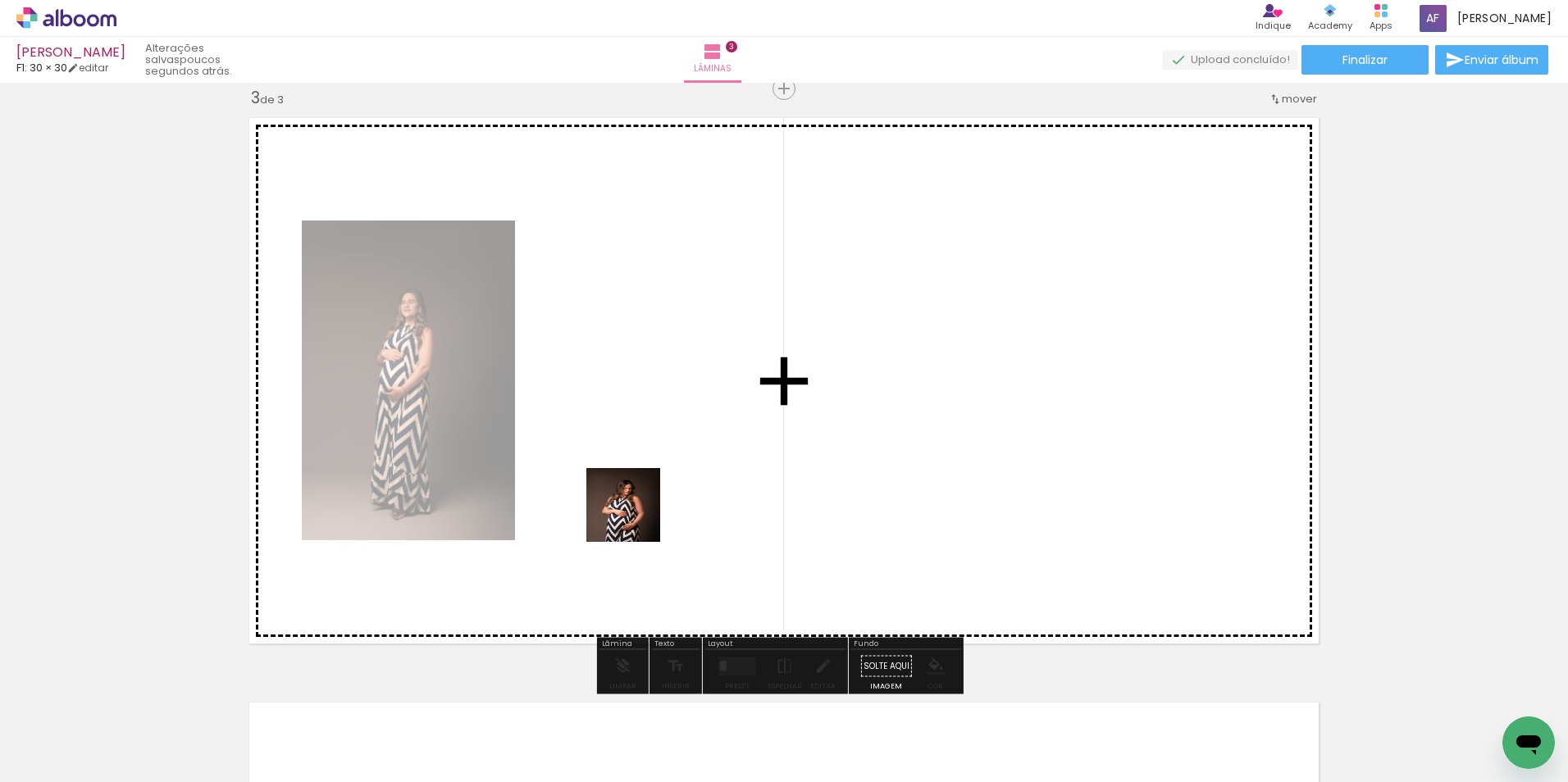
drag, startPoint x: 590, startPoint y: 542, endPoint x: 635, endPoint y: 518, distance: 51.0
click at [635, 518] on quentale-workspace at bounding box center [784, 391] width 1568 height 782
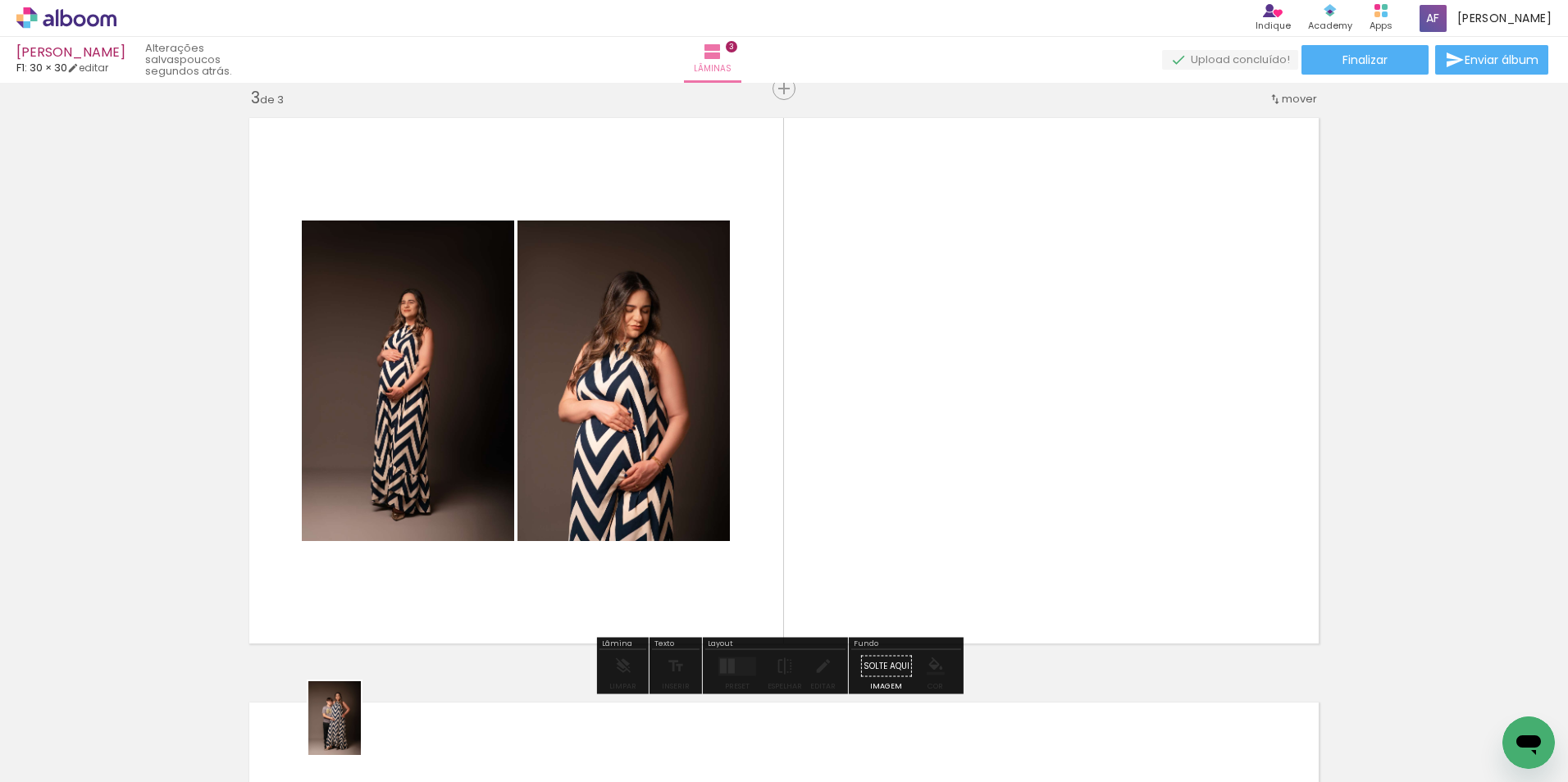
drag, startPoint x: 367, startPoint y: 715, endPoint x: 358, endPoint y: 736, distance: 22.8
click at [358, 736] on div at bounding box center [348, 727] width 58 height 81
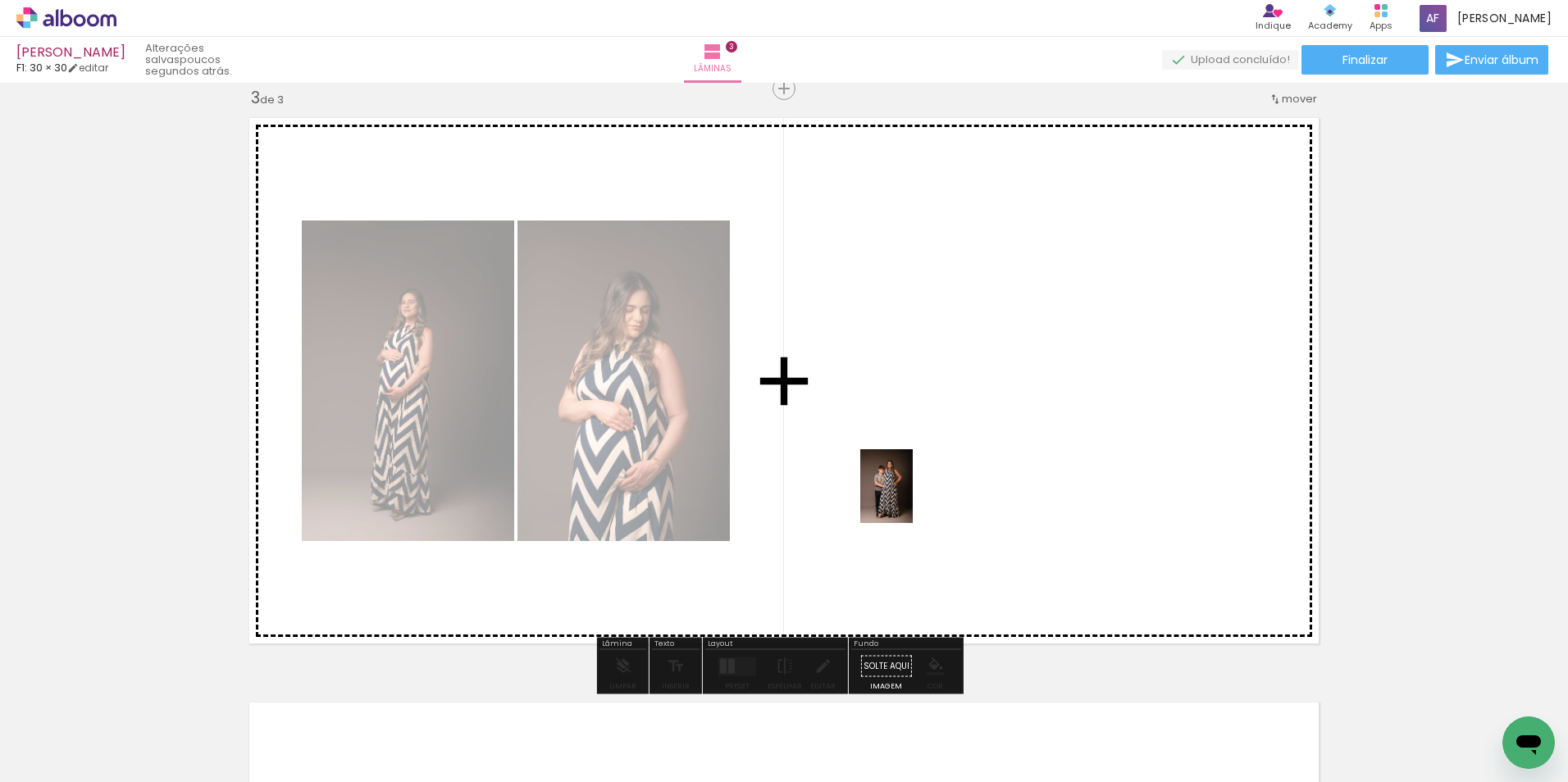
drag, startPoint x: 346, startPoint y: 724, endPoint x: 839, endPoint y: 536, distance: 527.6
click at [905, 496] on quentale-workspace at bounding box center [784, 391] width 1568 height 782
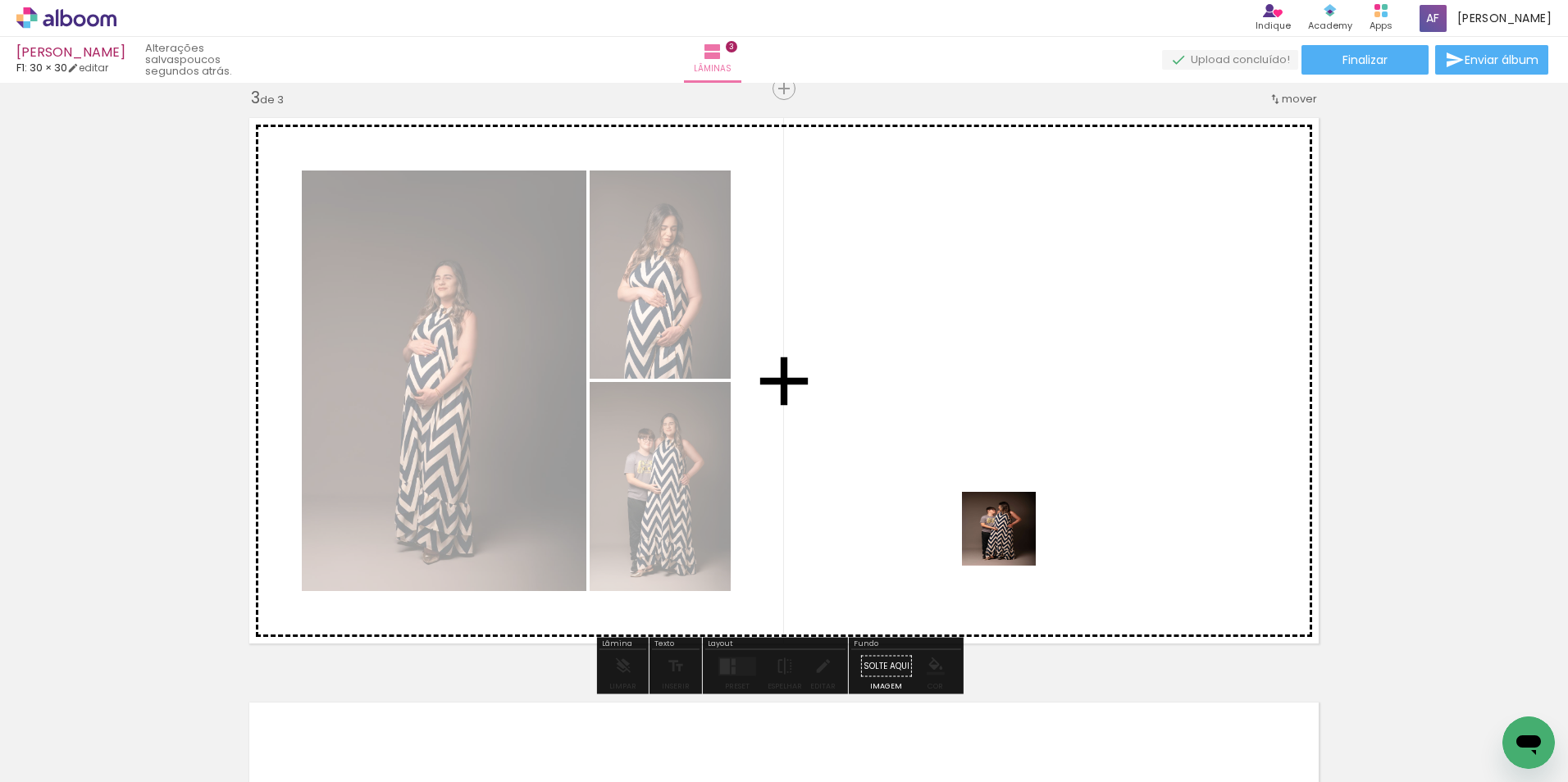
drag, startPoint x: 442, startPoint y: 743, endPoint x: 1035, endPoint y: 497, distance: 642.0
click at [1038, 504] on quentale-workspace at bounding box center [784, 391] width 1568 height 782
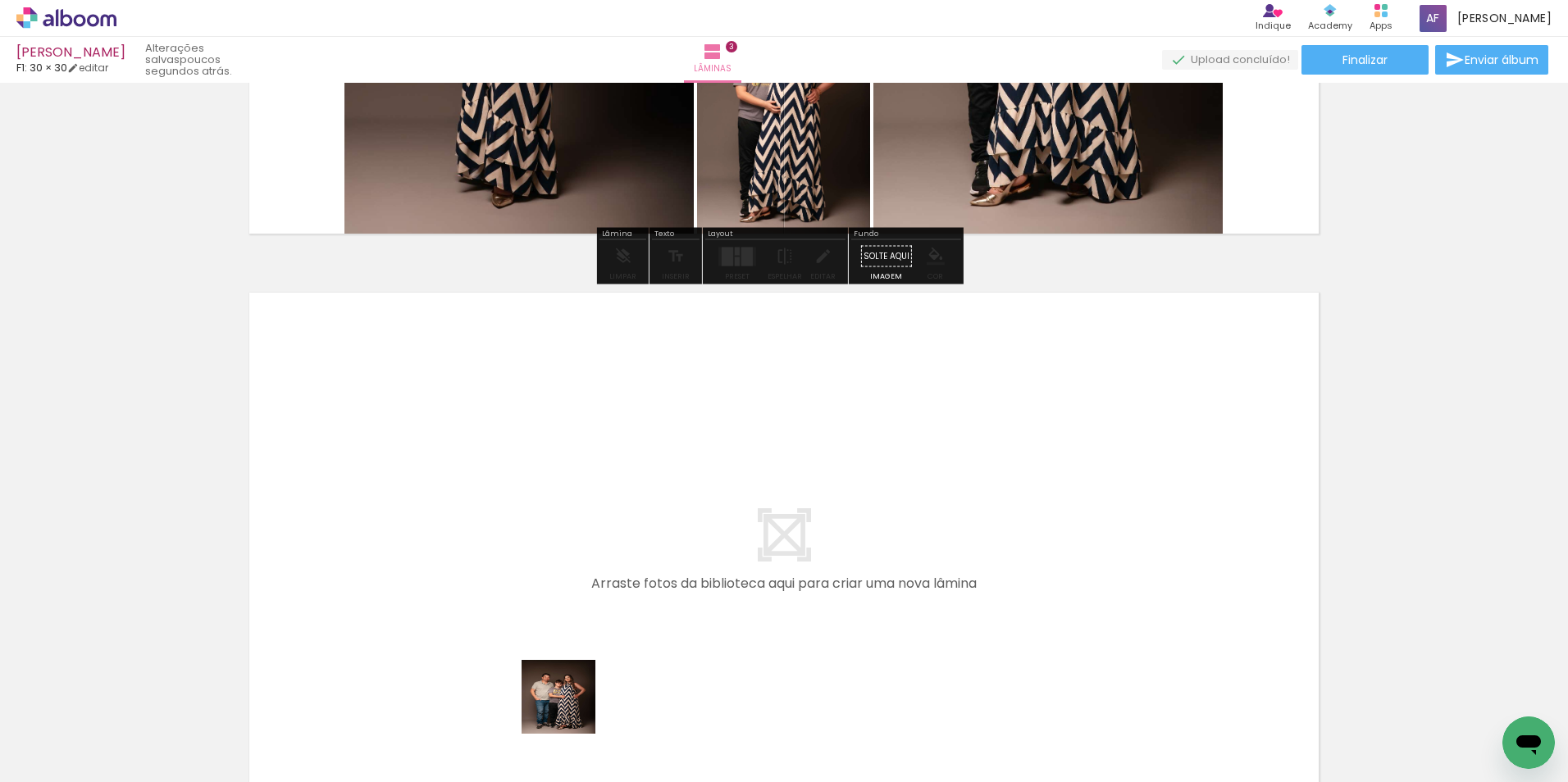
drag, startPoint x: 571, startPoint y: 709, endPoint x: 683, endPoint y: 548, distance: 196.1
click at [683, 548] on quentale-workspace at bounding box center [784, 391] width 1568 height 782
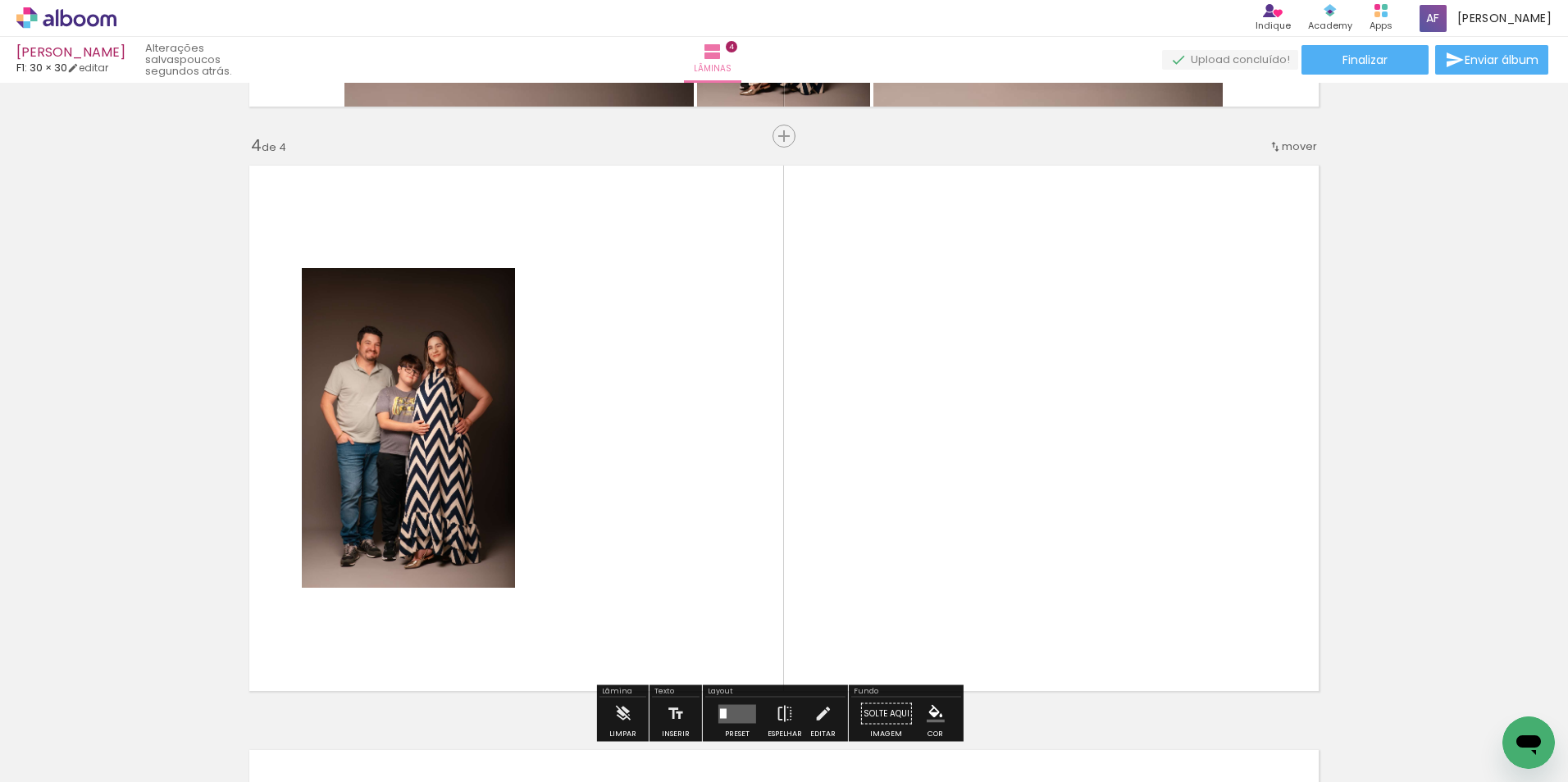
scroll to position [1775, 0]
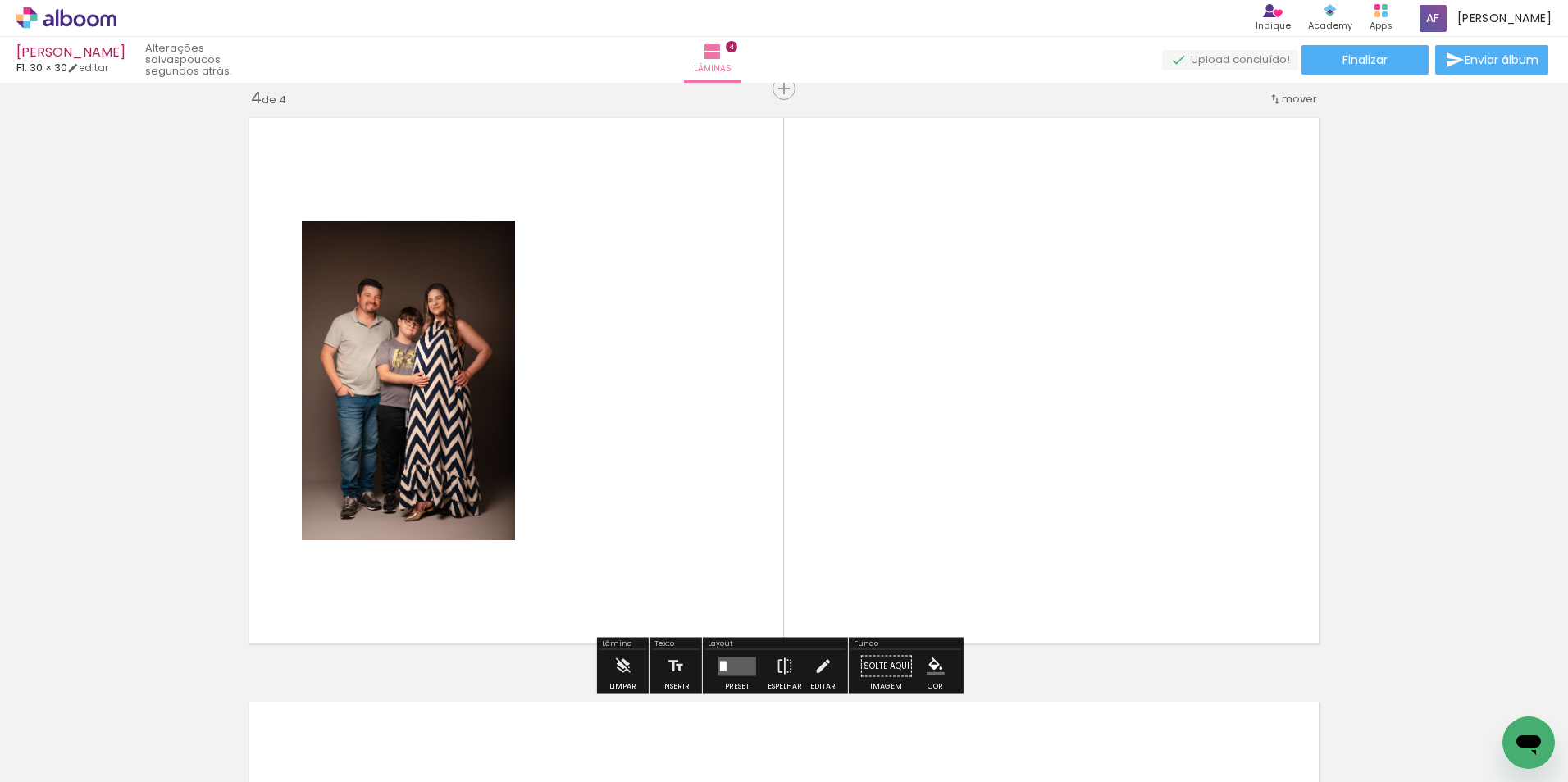
drag, startPoint x: 635, startPoint y: 720, endPoint x: 771, endPoint y: 485, distance: 271.5
click at [771, 485] on quentale-workspace at bounding box center [784, 391] width 1568 height 782
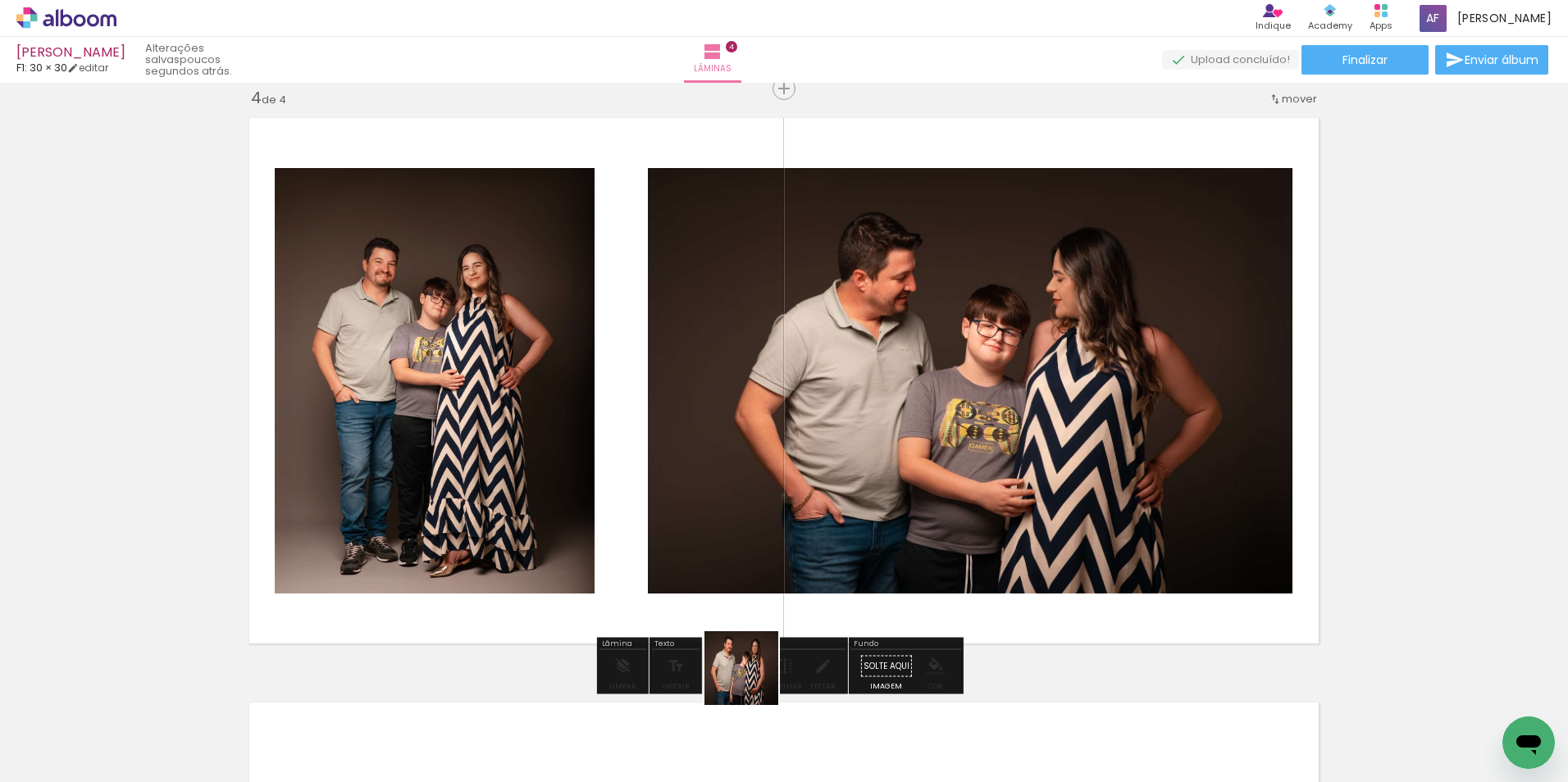
drag, startPoint x: 737, startPoint y: 705, endPoint x: 829, endPoint y: 528, distance: 199.5
click at [842, 485] on quentale-workspace at bounding box center [784, 391] width 1568 height 782
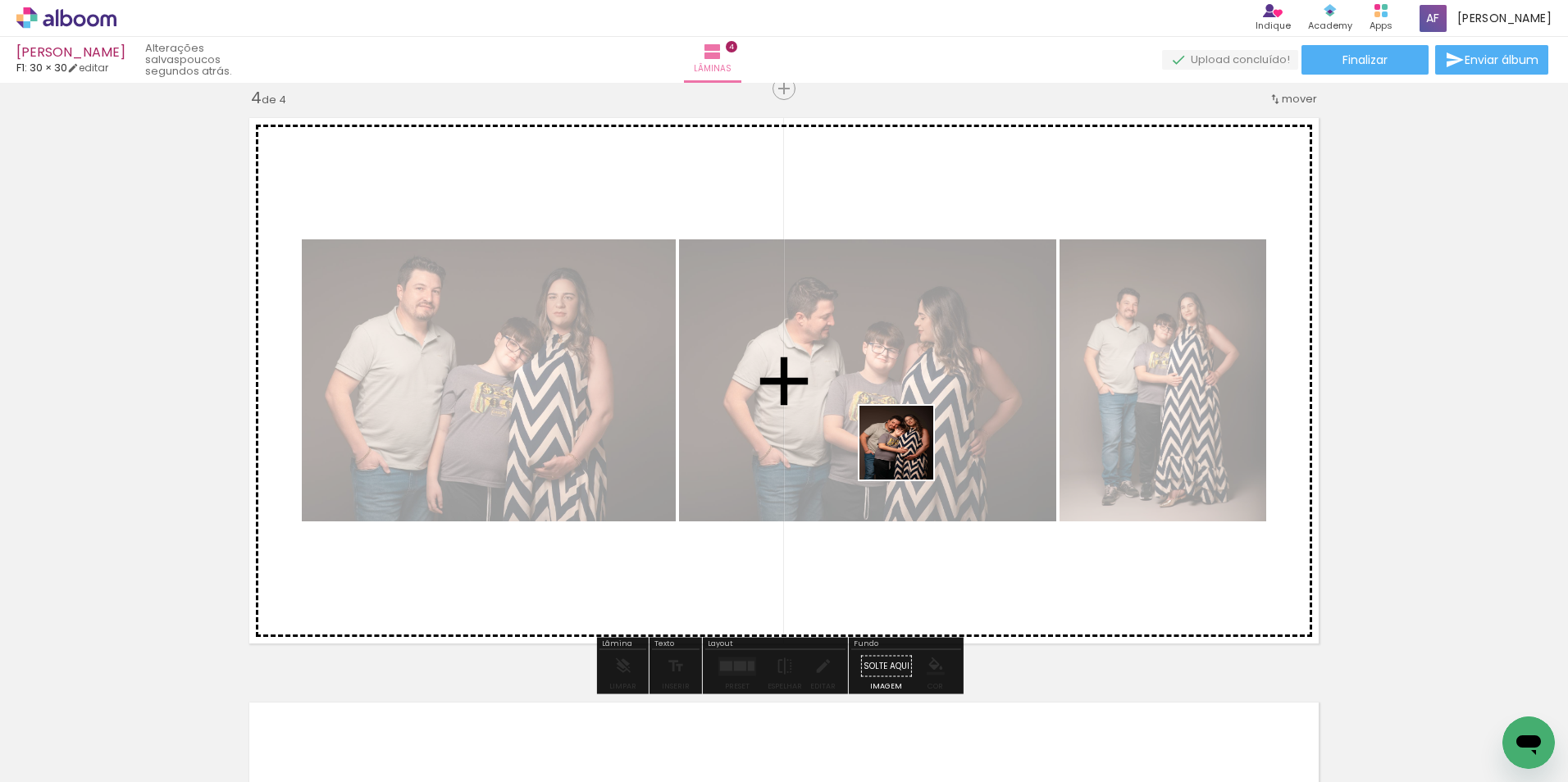
drag, startPoint x: 822, startPoint y: 702, endPoint x: 909, endPoint y: 455, distance: 261.9
click at [909, 455] on quentale-workspace at bounding box center [784, 391] width 1568 height 782
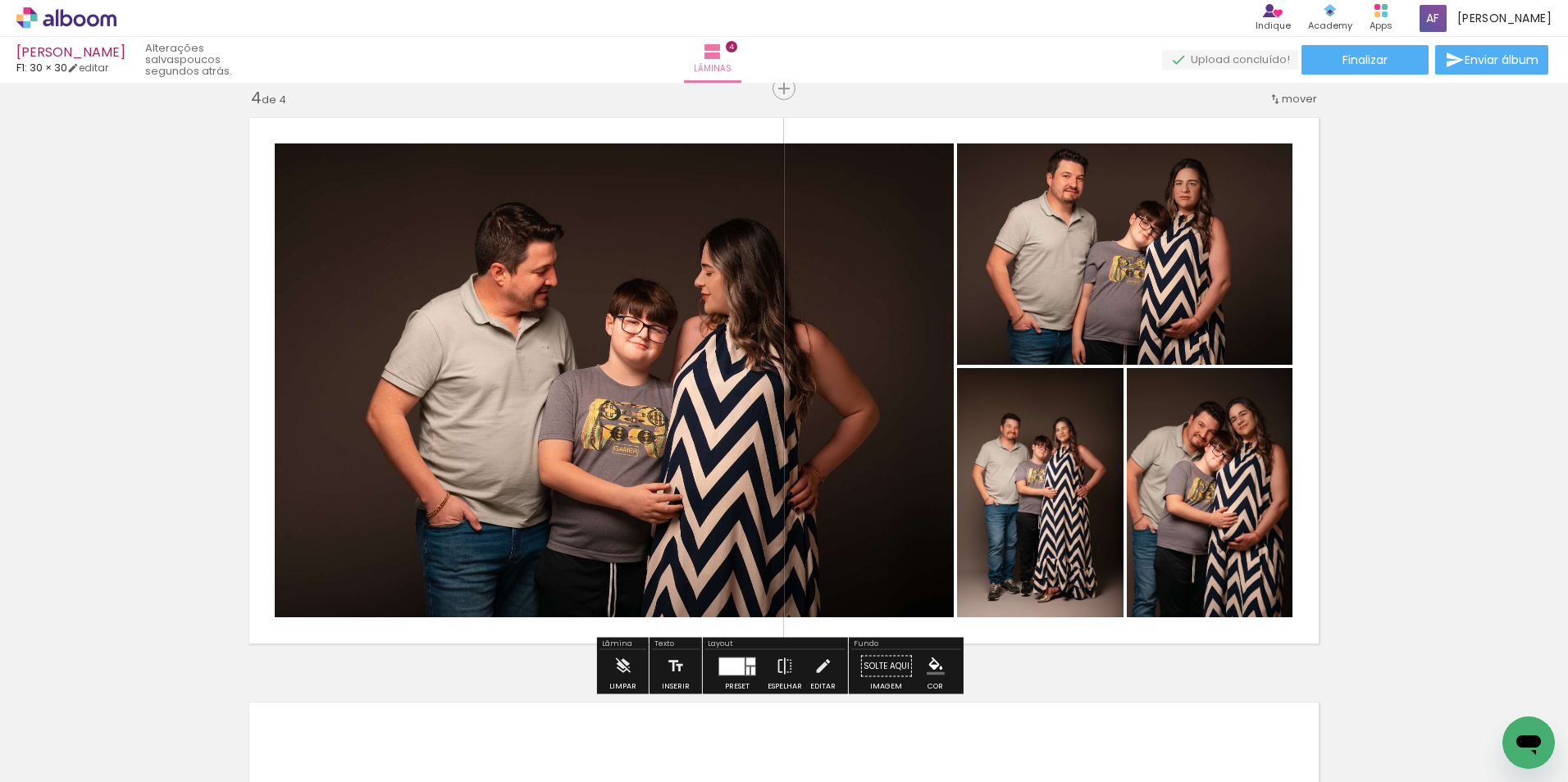
drag, startPoint x: 925, startPoint y: 715, endPoint x: 966, endPoint y: 522, distance: 197.3
click at [966, 522] on quentale-workspace at bounding box center [784, 391] width 1568 height 782
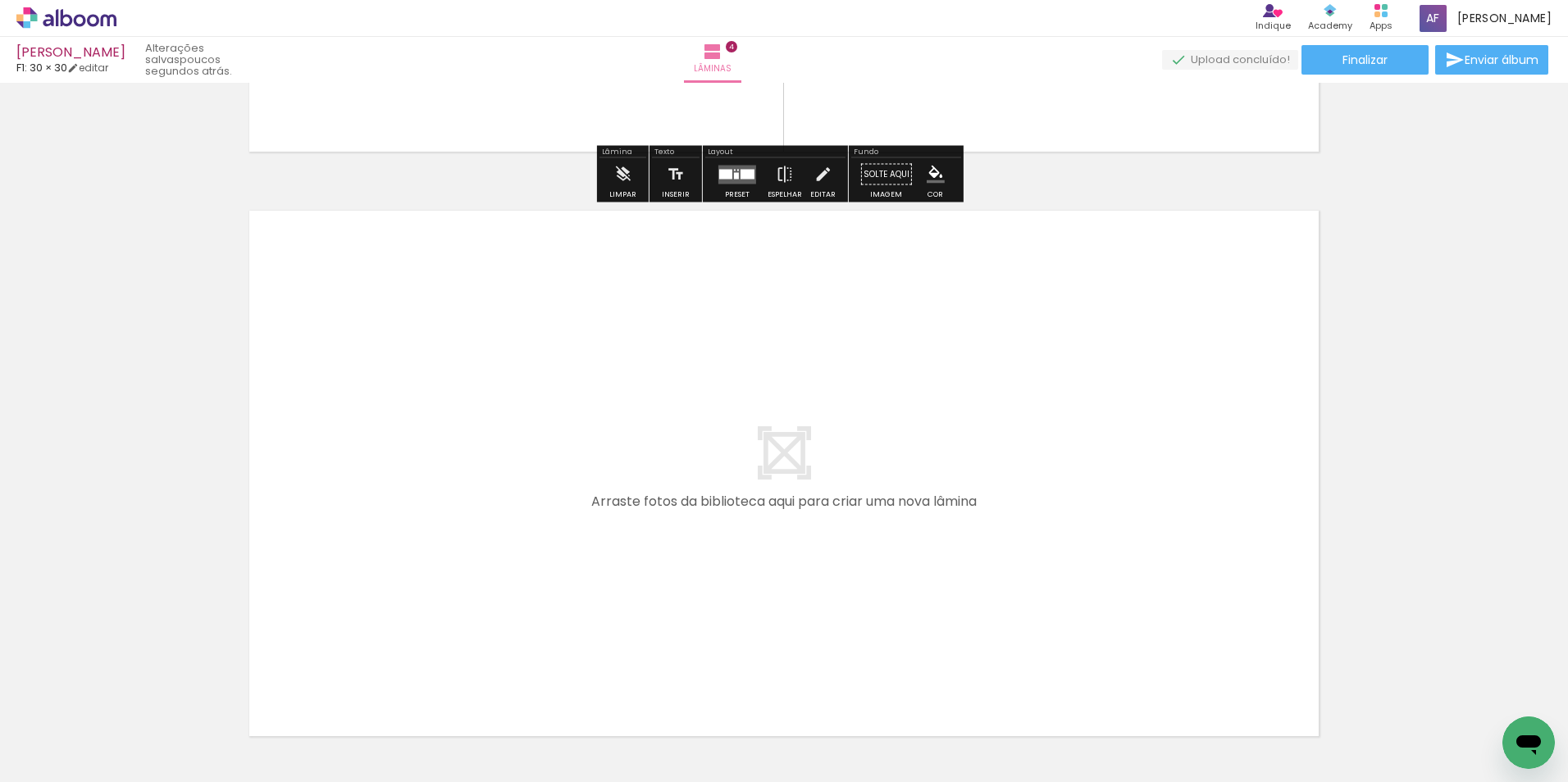
scroll to position [0, 522]
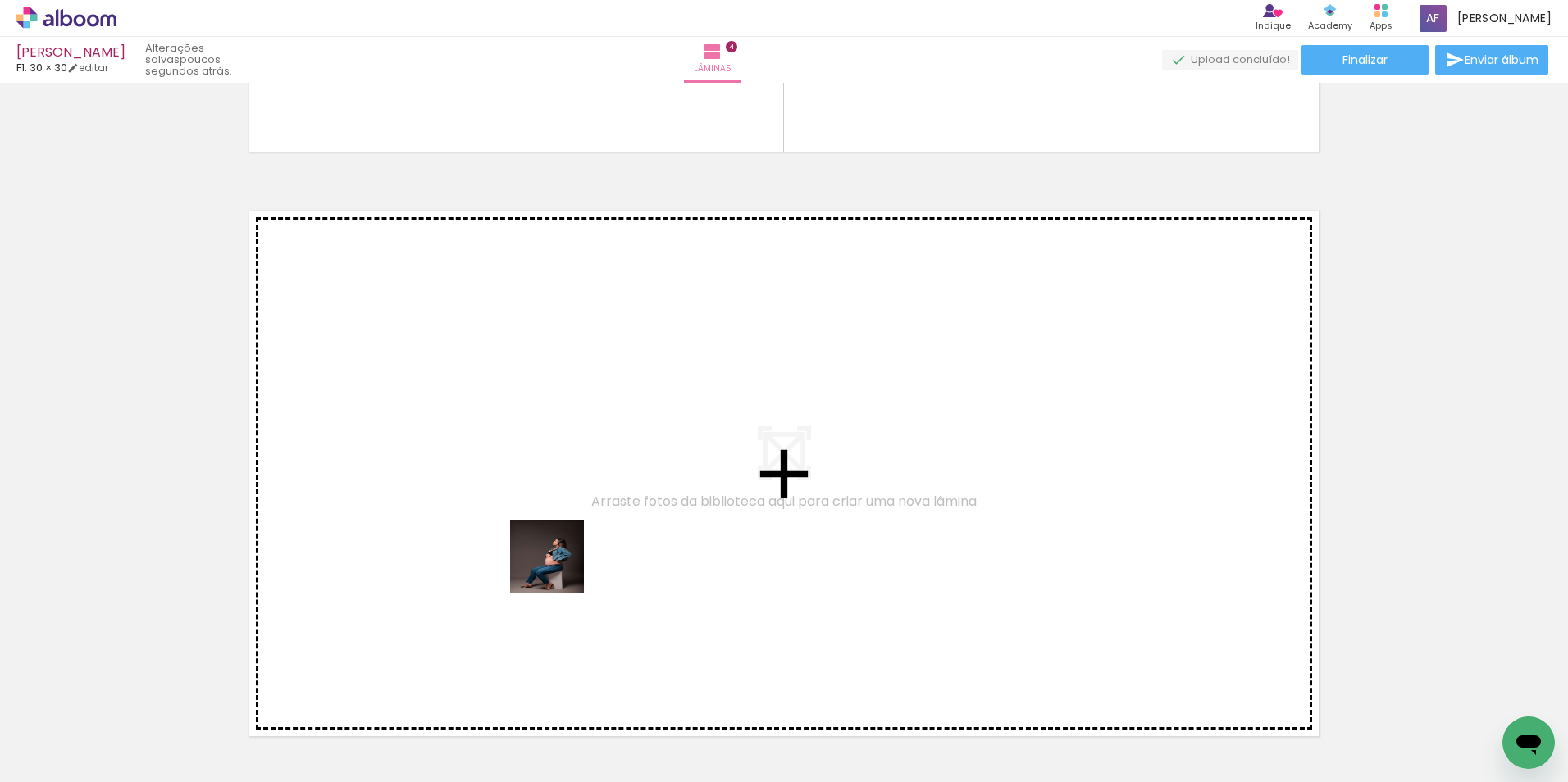
drag, startPoint x: 559, startPoint y: 569, endPoint x: 591, endPoint y: 522, distance: 56.9
click at [591, 522] on quentale-workspace at bounding box center [784, 391] width 1568 height 782
